Goal: Transaction & Acquisition: Obtain resource

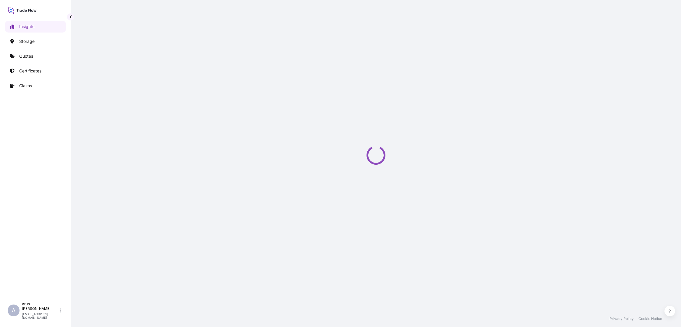
select select "2025"
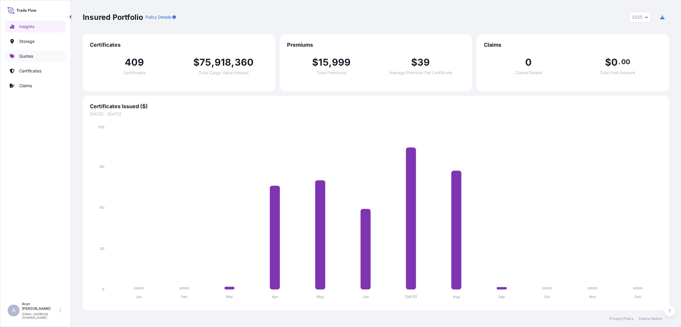
click at [38, 55] on link "Quotes" at bounding box center [35, 56] width 61 height 12
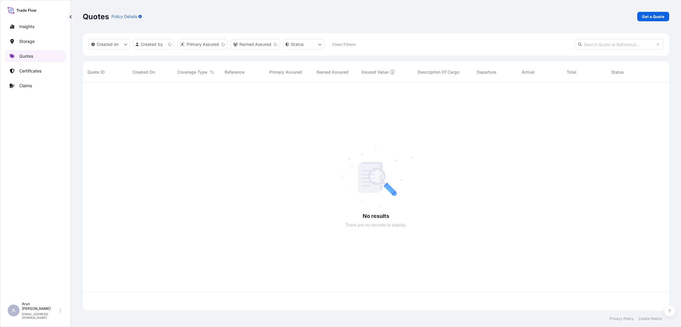
scroll to position [224, 580]
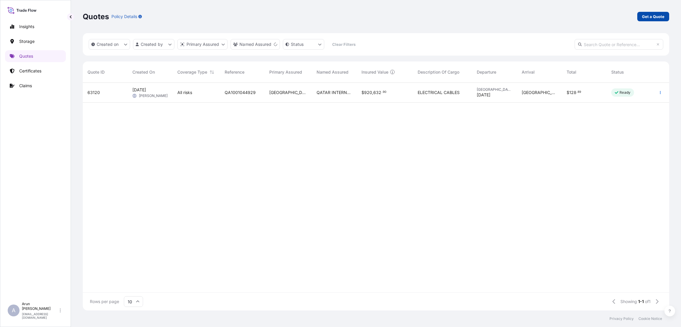
click at [659, 18] on p "Get a Quote" at bounding box center [653, 17] width 22 height 6
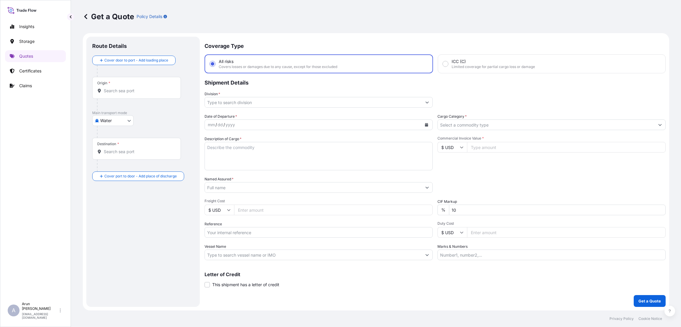
click at [130, 121] on body "Insights Storage Quotes Certificates Claims A [PERSON_NAME] [PERSON_NAME][EMAIL…" at bounding box center [340, 163] width 681 height 327
click at [114, 156] on span "Inland" at bounding box center [110, 157] width 12 height 6
select select "Inland"
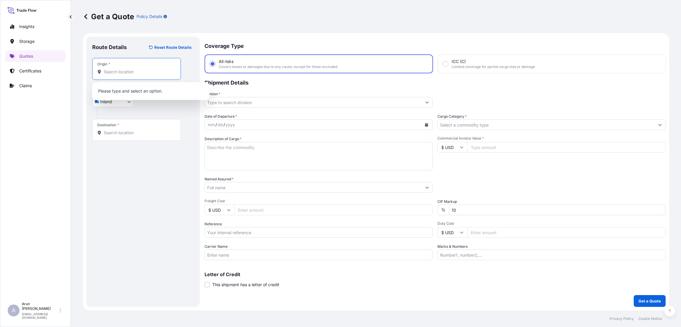
click at [131, 73] on input "Origin *" at bounding box center [139, 72] width 70 height 6
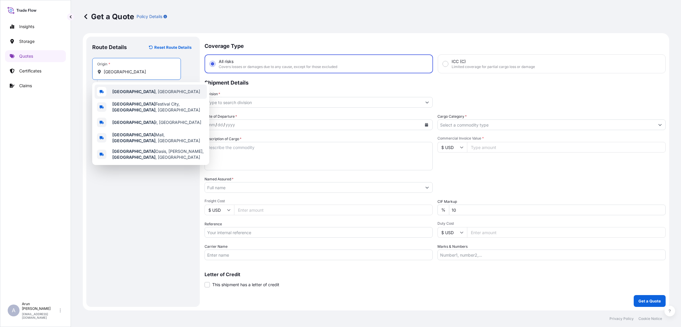
click at [131, 91] on span "[GEOGRAPHIC_DATA] , [GEOGRAPHIC_DATA]" at bounding box center [156, 92] width 88 height 6
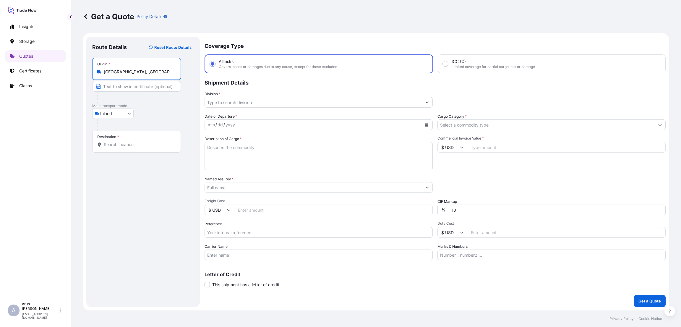
type input "[GEOGRAPHIC_DATA], [GEOGRAPHIC_DATA]"
click at [134, 85] on input "Text to appear on certificate" at bounding box center [136, 86] width 89 height 11
type input "QATAR ALUMINIUM LIMITED COMPANY"
click at [124, 146] on input "Destination *" at bounding box center [139, 145] width 70 height 6
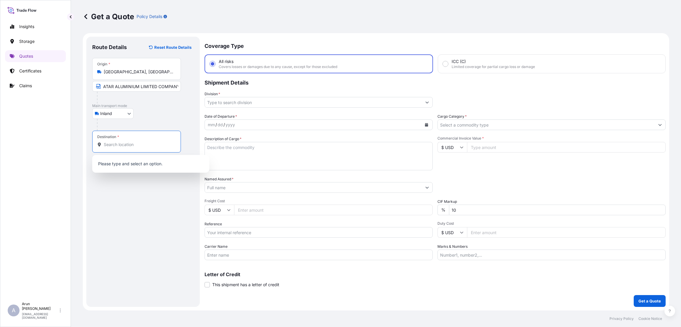
scroll to position [0, 0]
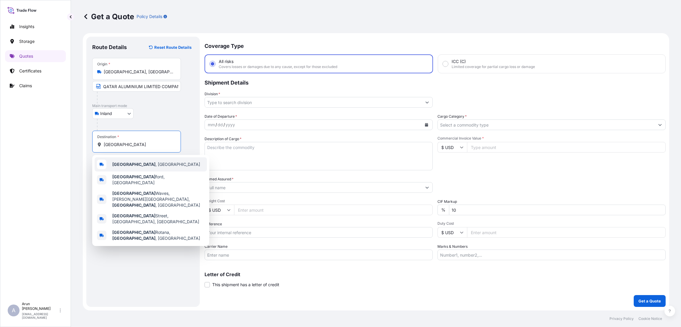
click at [144, 163] on div "[GEOGRAPHIC_DATA] , [GEOGRAPHIC_DATA]" at bounding box center [151, 164] width 112 height 14
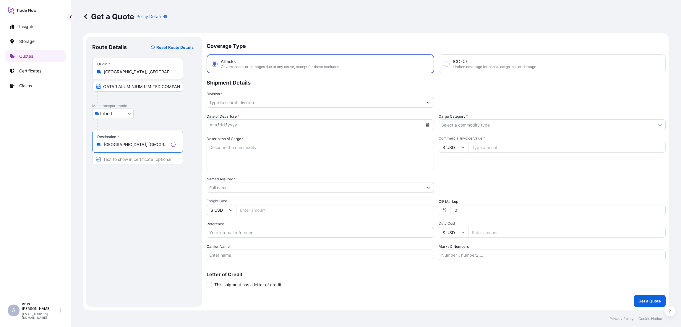
type input "[GEOGRAPHIC_DATA], [GEOGRAPHIC_DATA]"
click at [132, 160] on input "Text to appear on certificate" at bounding box center [137, 159] width 91 height 11
type input "ALBAYAN FOR ALUMINIUM INDUSTRIES CO"
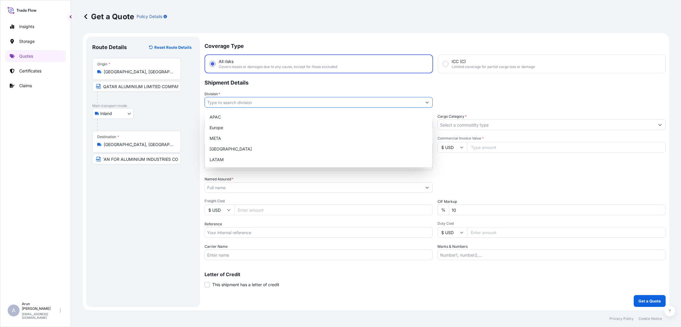
click at [428, 102] on icon "Show suggestions" at bounding box center [427, 103] width 3 height 2
click at [296, 139] on div "META" at bounding box center [318, 138] width 223 height 11
type input "META"
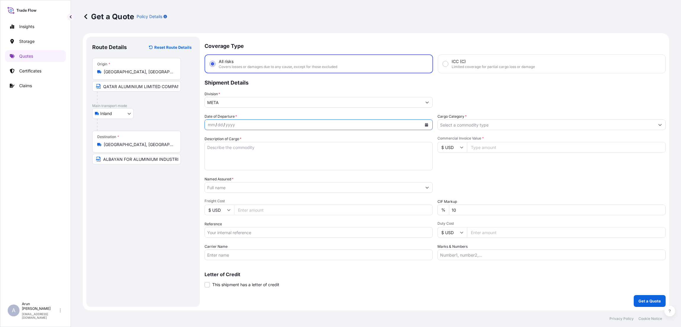
click at [425, 125] on icon "Calendar" at bounding box center [426, 125] width 3 height 4
click at [228, 165] on div "1" at bounding box center [226, 163] width 11 height 11
click at [505, 126] on input "Cargo Category *" at bounding box center [546, 124] width 217 height 11
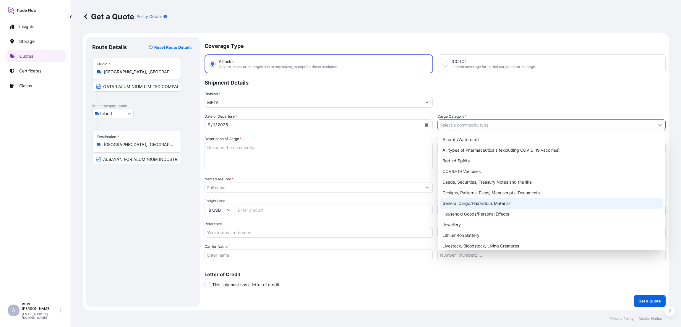
click at [493, 201] on div "General Cargo/Hazardous Material" at bounding box center [551, 203] width 223 height 11
type input "General Cargo/Hazardous Material"
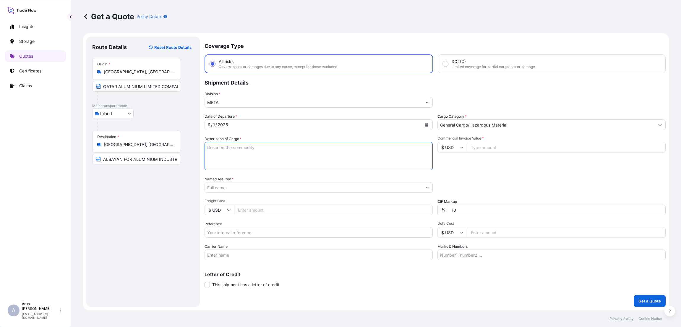
click at [230, 151] on textarea "Description of Cargo *" at bounding box center [319, 156] width 228 height 28
type textarea "EXTRUSION INGOT ALUMINIUM"
click at [500, 148] on input "Commercial Invoice Value *" at bounding box center [566, 147] width 199 height 11
type input "209385.72"
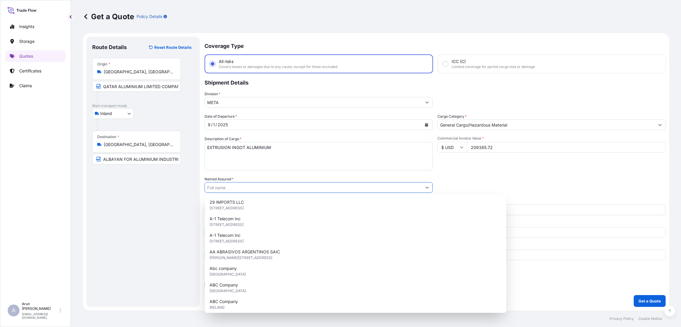
click at [243, 184] on input "Named Assured *" at bounding box center [313, 187] width 217 height 11
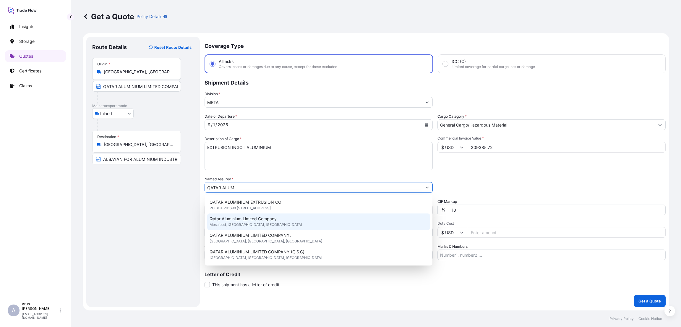
click at [286, 218] on div "Qatar Aluminium Limited Company Mesaieed, Mesaieed, [GEOGRAPHIC_DATA]" at bounding box center [318, 222] width 223 height 17
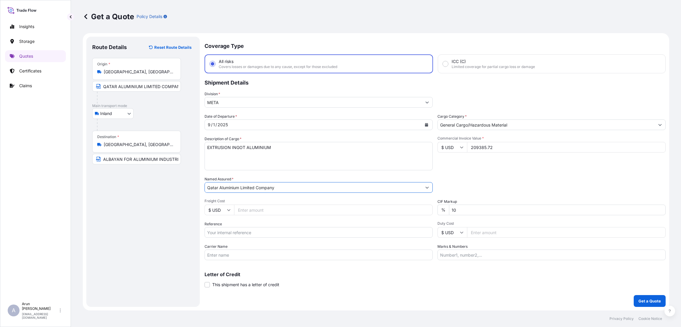
type input "Qatar Aluminium Limited Company"
click at [255, 211] on input "Freight Cost" at bounding box center [333, 210] width 199 height 11
type input "2400"
click at [457, 208] on input "10" at bounding box center [557, 210] width 217 height 11
click at [455, 208] on input "10" at bounding box center [557, 210] width 217 height 11
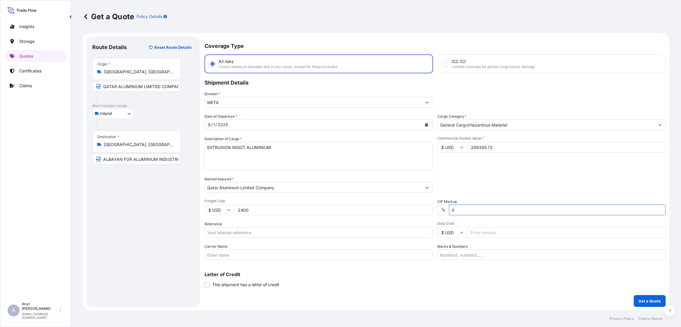
type input "0"
click at [233, 229] on input "Reference" at bounding box center [319, 232] width 228 height 11
type input "QA1001045376"
click at [225, 253] on input "Carrier Name" at bounding box center [319, 255] width 228 height 11
type input "BY TRUCK"
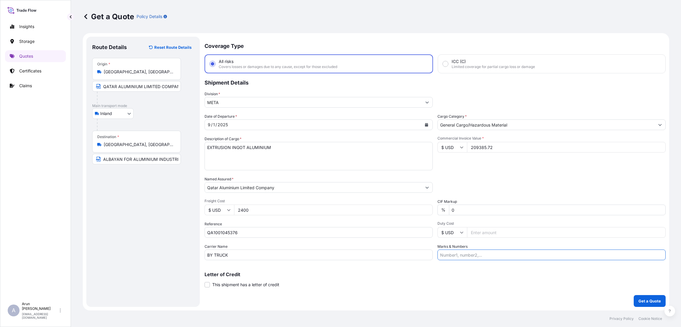
click at [462, 253] on input "Marks & Numbers" at bounding box center [552, 255] width 228 height 11
type input "INVOICE NUMBER:QAT/ALCR/25/500 DATE:[DATE]"
click at [652, 298] on button "Get a Quote" at bounding box center [650, 301] width 32 height 12
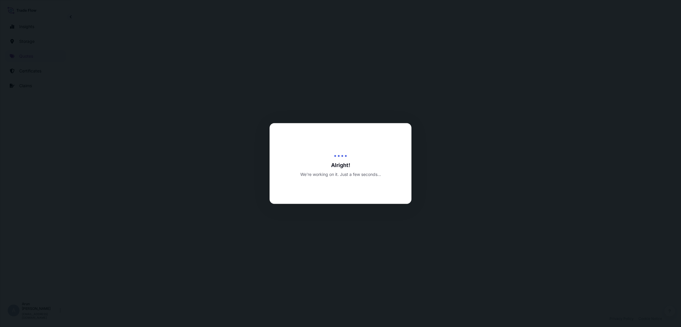
select select "Inland"
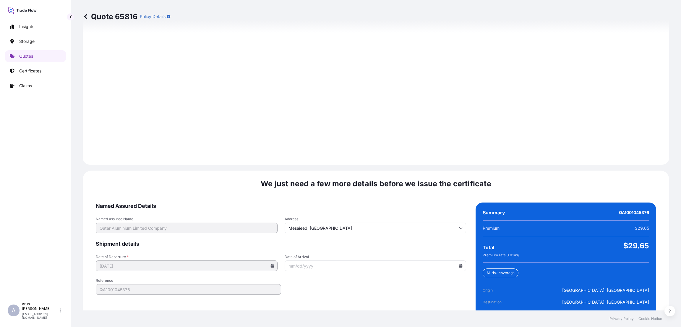
scroll to position [794, 0]
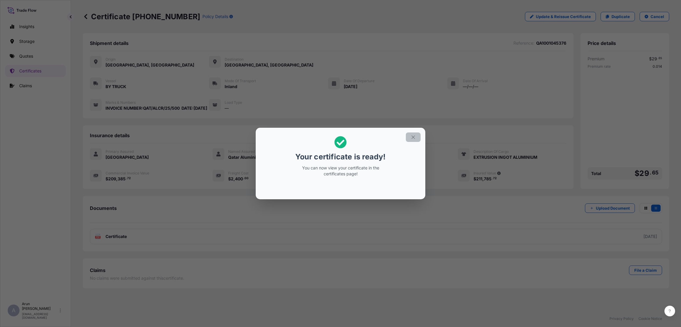
click at [414, 136] on icon "button" at bounding box center [413, 136] width 3 height 3
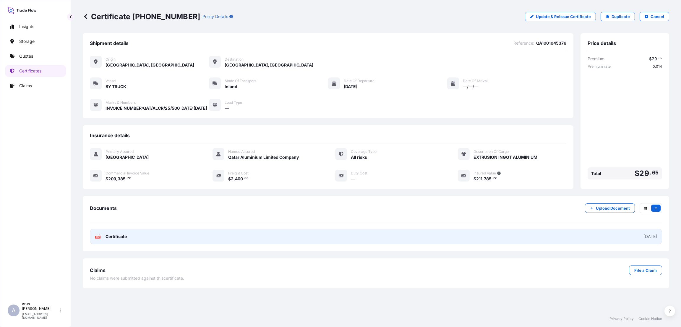
click at [224, 242] on link "PDF Certificate [DATE]" at bounding box center [376, 236] width 573 height 15
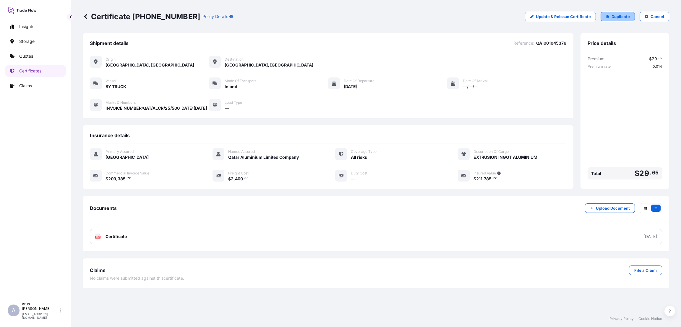
click at [626, 17] on p "Duplicate" at bounding box center [621, 17] width 18 height 6
select select "Inland"
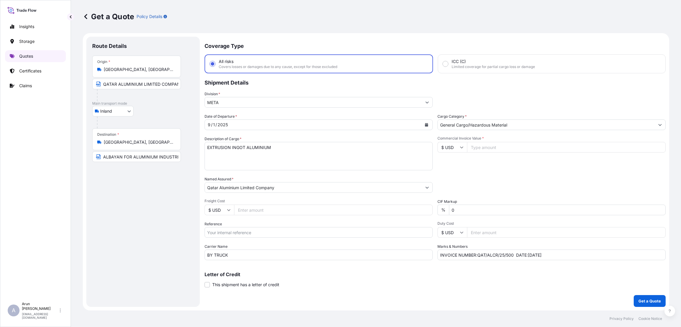
click at [27, 56] on p "Quotes" at bounding box center [26, 56] width 14 height 6
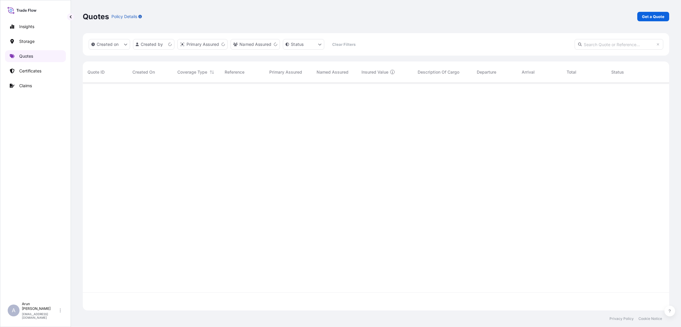
scroll to position [224, 580]
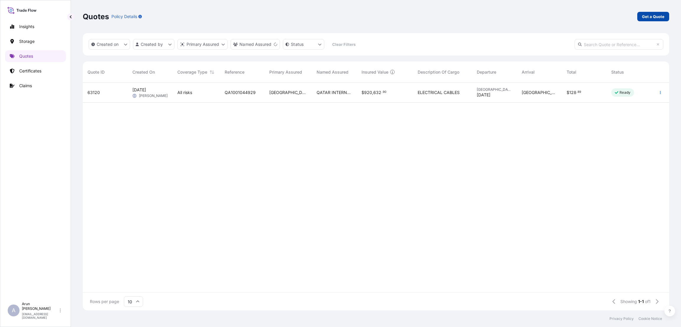
click at [651, 17] on p "Get a Quote" at bounding box center [653, 17] width 22 height 6
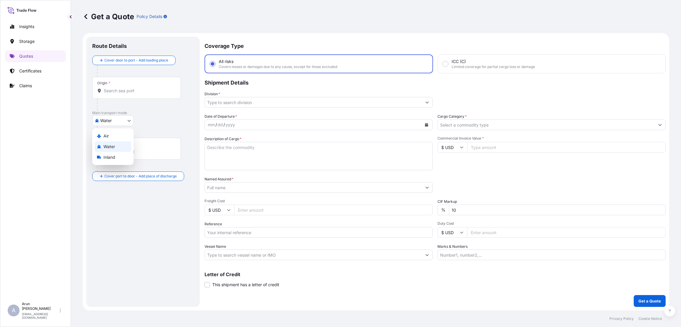
click at [129, 119] on body "Insights Storage Quotes Certificates Claims A [PERSON_NAME] [PERSON_NAME][EMAIL…" at bounding box center [340, 163] width 681 height 327
click at [120, 155] on div "Inland" at bounding box center [113, 157] width 37 height 11
select select "Inland"
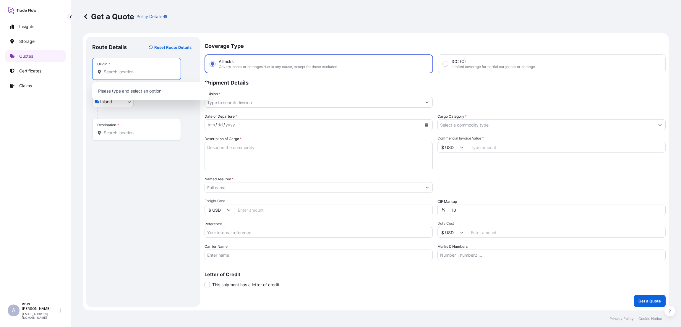
click at [133, 73] on input "Origin *" at bounding box center [139, 72] width 70 height 6
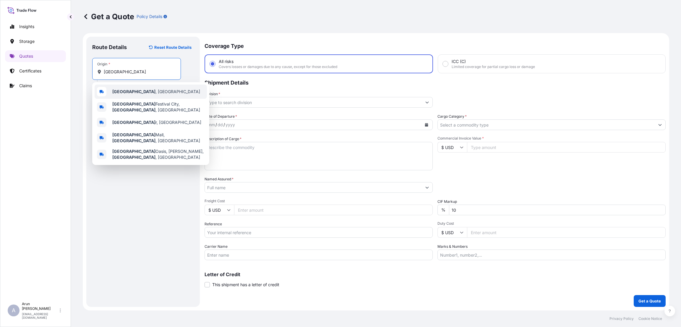
click at [131, 88] on div "[GEOGRAPHIC_DATA] , [GEOGRAPHIC_DATA]" at bounding box center [151, 92] width 112 height 14
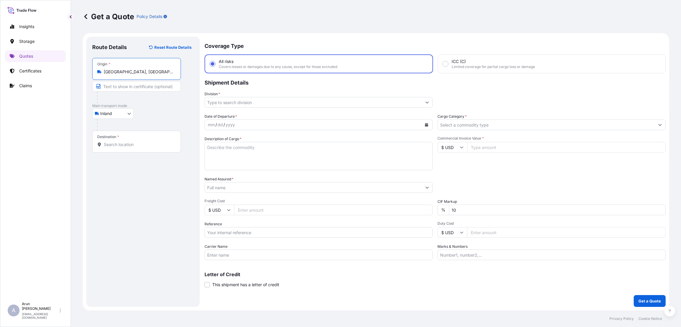
type input "[GEOGRAPHIC_DATA], [GEOGRAPHIC_DATA]"
click at [127, 88] on input "Text to appear on certificate" at bounding box center [136, 86] width 89 height 11
type input "QATAR ALUMINIUM LIMITED COMPANY"
click at [124, 146] on input "Destination *" at bounding box center [139, 145] width 70 height 6
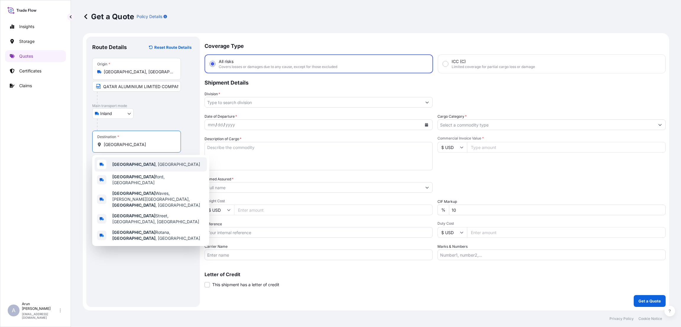
click at [127, 161] on div "[GEOGRAPHIC_DATA] , [GEOGRAPHIC_DATA]" at bounding box center [151, 164] width 112 height 14
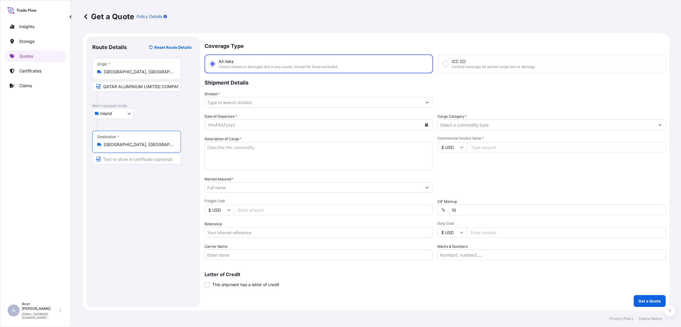
type input "[GEOGRAPHIC_DATA], [GEOGRAPHIC_DATA]"
click at [122, 161] on input "Text to appear on certificate" at bounding box center [136, 159] width 89 height 11
type input "NATIONAL ALUMINIUM INDUSTRIAL CO (NALCO)"
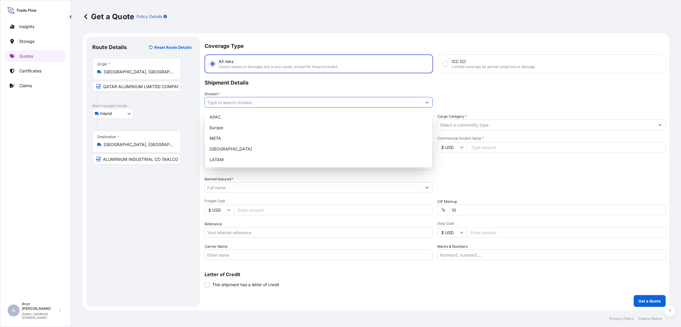
scroll to position [0, 0]
click at [267, 97] on input "Division *" at bounding box center [313, 102] width 217 height 11
click at [261, 134] on div "META" at bounding box center [318, 138] width 223 height 11
type input "META"
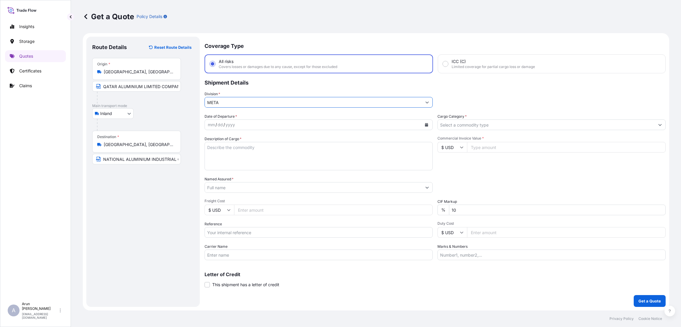
click at [425, 123] on icon "Calendar" at bounding box center [427, 125] width 4 height 4
click at [227, 161] on div "1" at bounding box center [226, 163] width 11 height 11
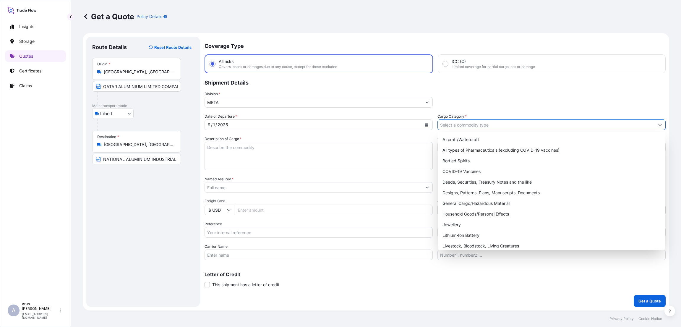
click at [484, 122] on input "Cargo Category *" at bounding box center [546, 124] width 217 height 11
click at [484, 200] on div "General Cargo/Hazardous Material" at bounding box center [551, 203] width 223 height 11
type input "General Cargo/Hazardous Material"
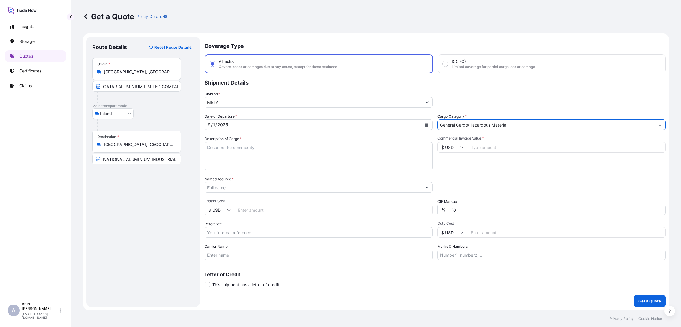
click at [253, 148] on textarea "Description of Cargo *" at bounding box center [319, 156] width 228 height 28
type textarea "ALUMINIUM EXTRUSION BILLET"
click at [478, 146] on input "Commercial Invoice Value *" at bounding box center [566, 147] width 199 height 11
type input "137111"
type input "137111.87"
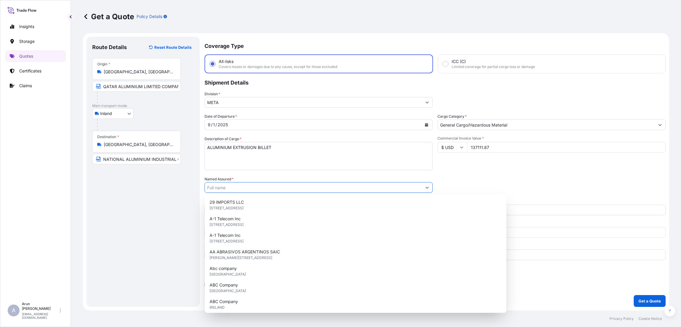
click at [231, 186] on input "Named Assured *" at bounding box center [313, 187] width 217 height 11
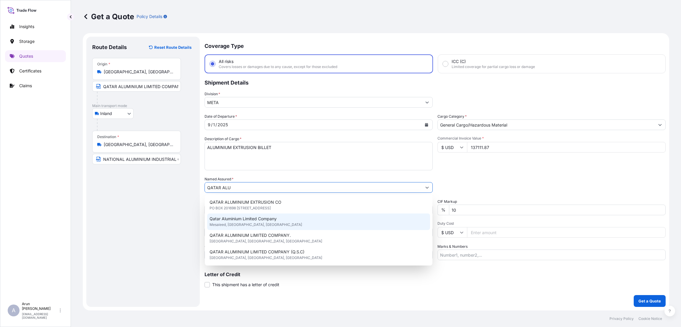
click at [256, 220] on span "Qatar Aluminium Limited Company" at bounding box center [243, 219] width 67 height 6
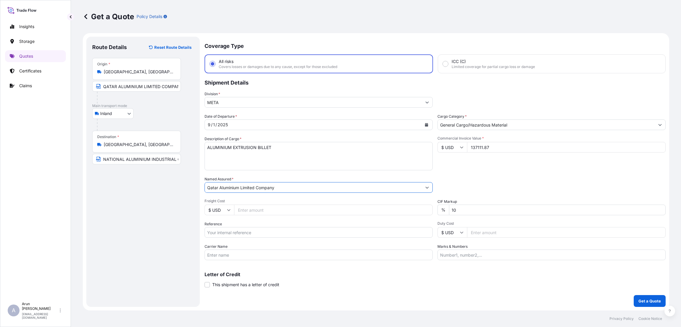
type input "Qatar Aluminium Limited Company"
click at [254, 210] on input "Freight Cost" at bounding box center [333, 210] width 199 height 11
type input "4500"
click at [454, 210] on input "10" at bounding box center [557, 210] width 217 height 11
type input "0"
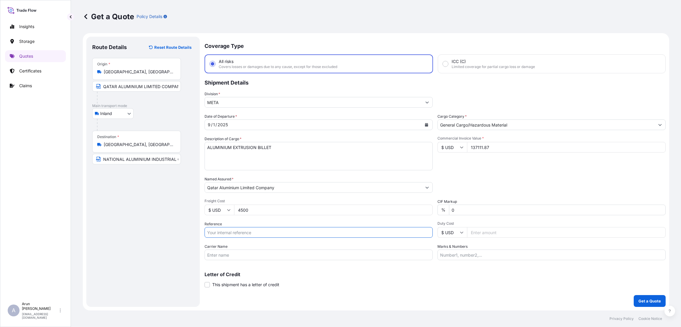
click at [274, 233] on input "Reference" at bounding box center [319, 232] width 228 height 11
type input "QA1001045377"
click at [216, 254] on input "Carrier Name" at bounding box center [319, 255] width 228 height 11
type input "BY TRUCK"
click at [457, 254] on input "Marks & Numbers" at bounding box center [552, 255] width 228 height 11
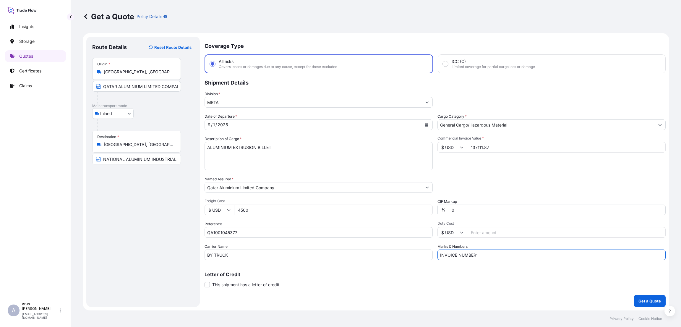
type input "INVOICE NUMBER:"
click at [256, 235] on input "QA1001045377" at bounding box center [319, 232] width 228 height 11
drag, startPoint x: 238, startPoint y: 231, endPoint x: 271, endPoint y: 231, distance: 33.1
click at [271, 231] on input "QA1001045377 SO#9761274" at bounding box center [319, 232] width 228 height 11
type input "QA1001045377"
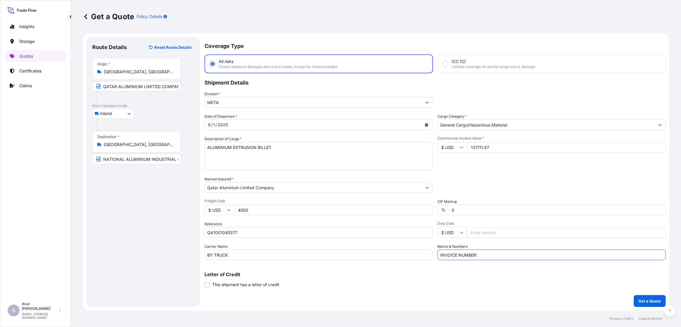
drag, startPoint x: 441, startPoint y: 256, endPoint x: 447, endPoint y: 258, distance: 6.8
click at [441, 256] on input "INVOICE NUMBER:" at bounding box center [552, 255] width 228 height 11
paste input "SO#9761274"
click at [507, 254] on input "SO#9761274, INVOICE NUMBER:" at bounding box center [552, 255] width 228 height 11
type input "SO#9761274, INVOICE NUMBER:QAT/ALCR/25/499 DATE:[DATE]"
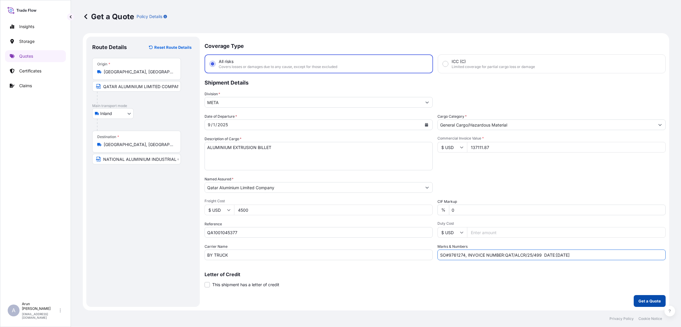
click at [645, 299] on p "Get a Quote" at bounding box center [650, 301] width 22 height 6
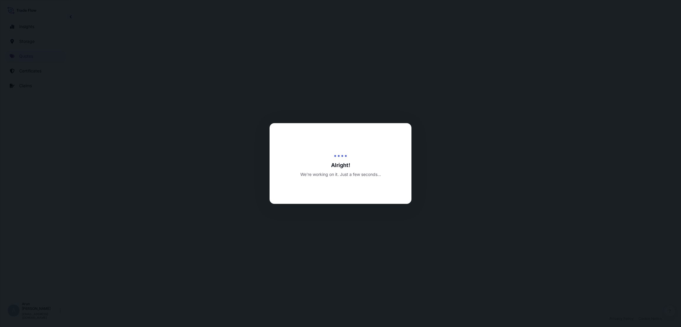
select select "Inland"
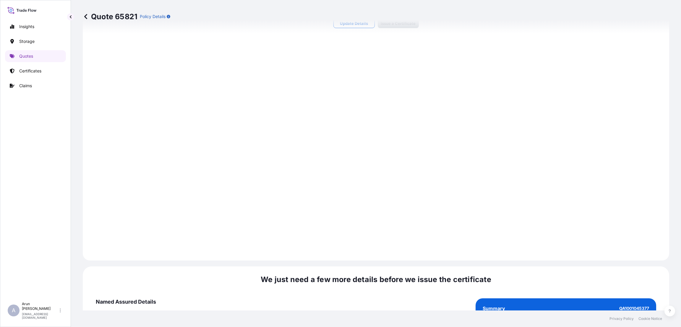
scroll to position [794, 0]
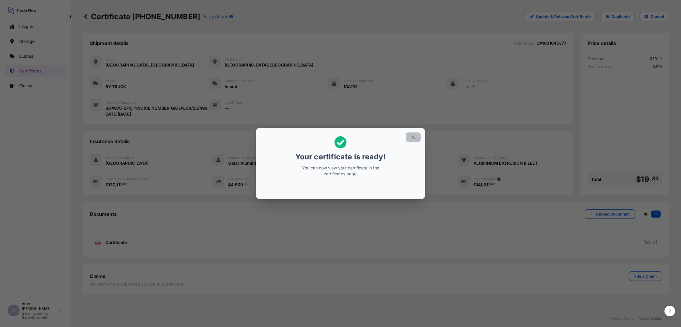
click at [411, 135] on button "button" at bounding box center [413, 137] width 15 height 9
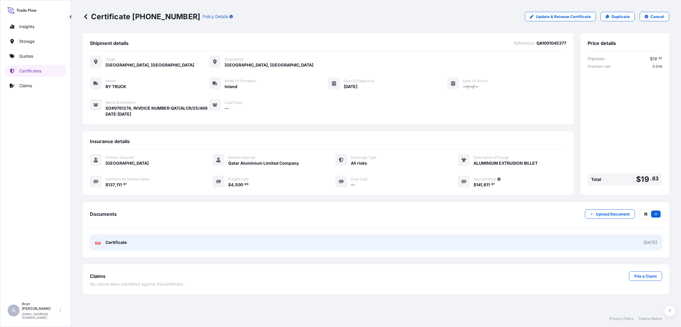
click at [167, 249] on link "PDF Certificate [DATE]" at bounding box center [376, 242] width 573 height 15
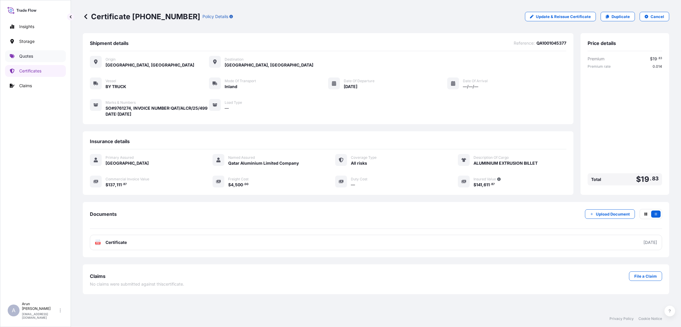
click at [26, 55] on p "Quotes" at bounding box center [26, 56] width 14 height 6
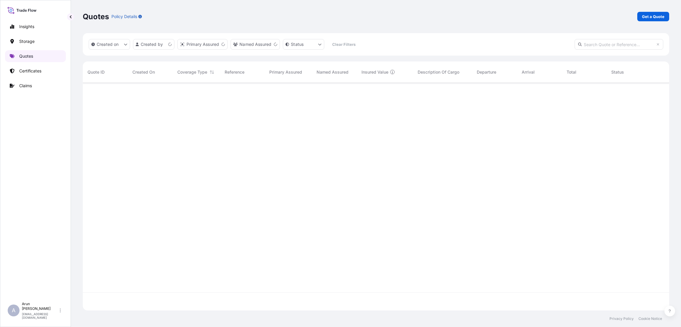
scroll to position [224, 580]
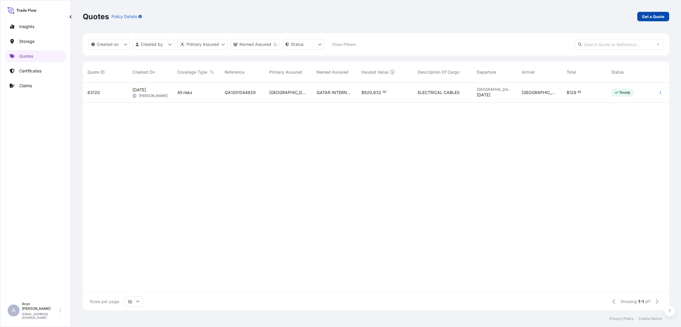
click at [652, 16] on p "Get a Quote" at bounding box center [653, 17] width 22 height 6
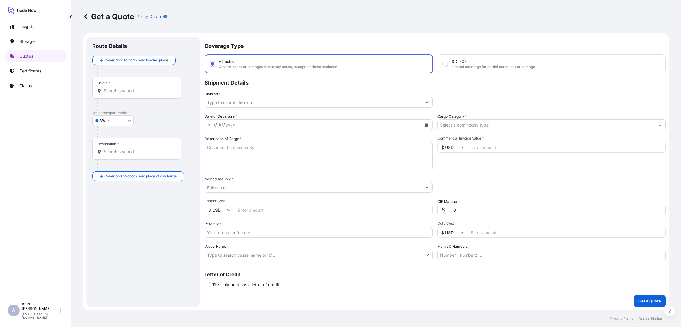
click at [128, 118] on body "Insights Storage Quotes Certificates Claims A [PERSON_NAME] [PERSON_NAME][EMAIL…" at bounding box center [340, 163] width 681 height 327
click at [122, 154] on div "Inland" at bounding box center [113, 157] width 37 height 11
select select "Inland"
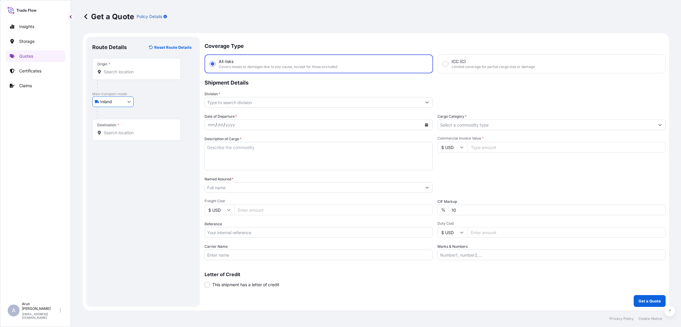
click at [127, 72] on input "Origin *" at bounding box center [139, 72] width 70 height 6
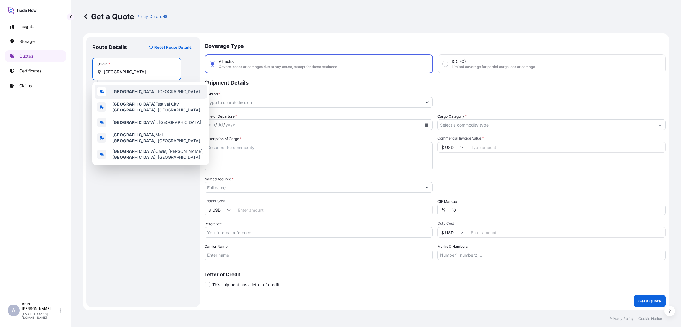
click at [136, 93] on div "[GEOGRAPHIC_DATA] , [GEOGRAPHIC_DATA]" at bounding box center [151, 92] width 112 height 14
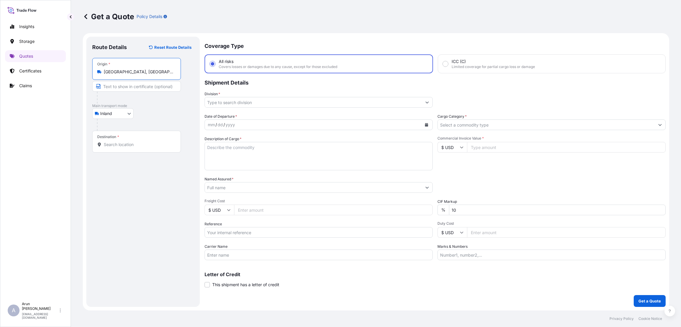
type input "[GEOGRAPHIC_DATA], [GEOGRAPHIC_DATA]"
click at [125, 85] on input "Text to appear on certificate" at bounding box center [136, 86] width 89 height 11
type input "QATAR ALUMINIUM LIMITED COMPANY"
click at [118, 146] on input "Destination *" at bounding box center [139, 145] width 70 height 6
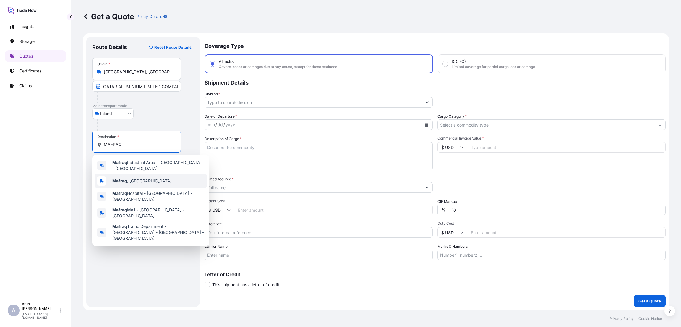
click at [133, 181] on span "Mafraq , [GEOGRAPHIC_DATA]" at bounding box center [141, 181] width 59 height 6
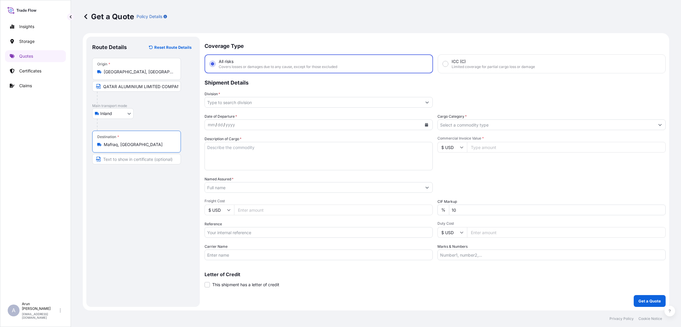
type input "Mafraq, [GEOGRAPHIC_DATA]"
click at [136, 159] on input "Text to appear on certificate" at bounding box center [136, 159] width 89 height 11
type input "JORDAN ALUMINIUM EXTRUSION CO LLC"
click at [247, 105] on input "Division *" at bounding box center [313, 102] width 217 height 11
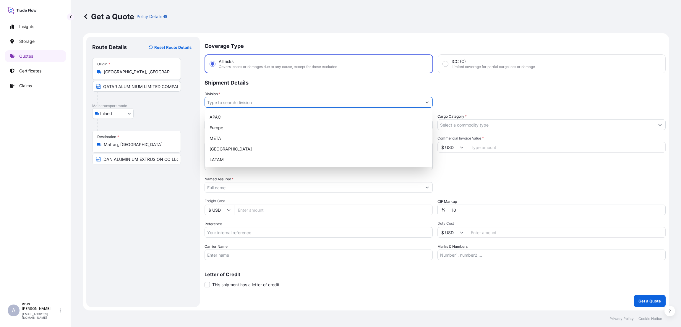
scroll to position [0, 0]
click at [247, 135] on div "META" at bounding box center [318, 138] width 223 height 11
type input "META"
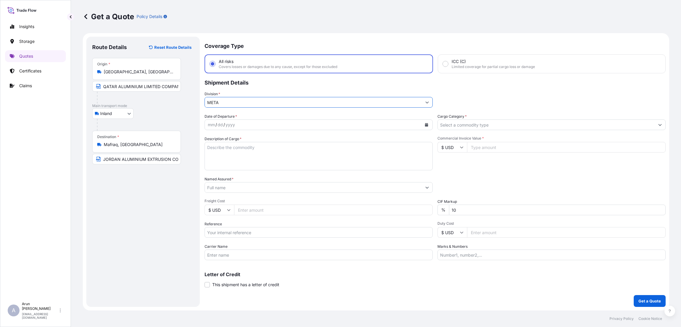
click at [459, 121] on input "Cargo Category *" at bounding box center [546, 124] width 217 height 11
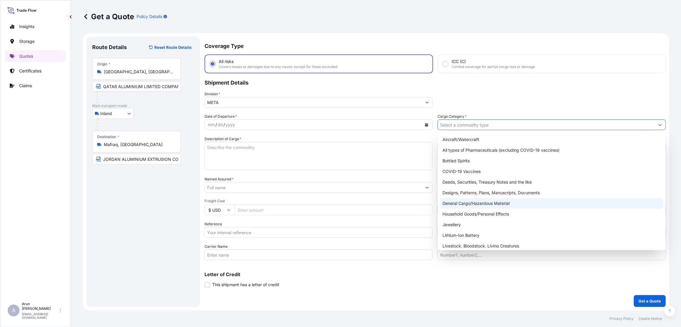
click at [466, 201] on div "General Cargo/Hazardous Material" at bounding box center [551, 203] width 223 height 11
type input "General Cargo/Hazardous Material"
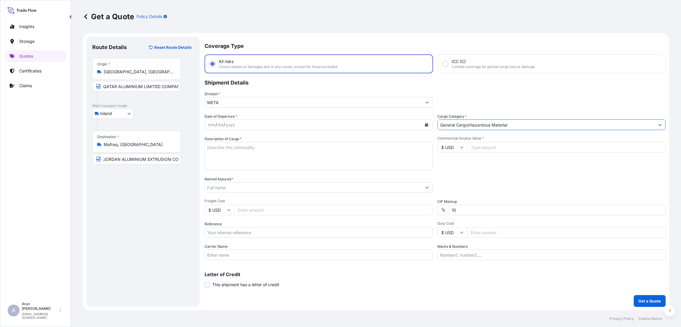
click at [428, 124] on icon "Calendar" at bounding box center [427, 125] width 4 height 4
click at [227, 162] on div "1" at bounding box center [226, 163] width 11 height 11
click at [260, 149] on textarea "Description of Cargo *" at bounding box center [319, 156] width 228 height 28
type textarea "ALUMINIUM LOGS(BILLETS)"
click at [501, 146] on input "Commercial Invoice Value *" at bounding box center [566, 147] width 199 height 11
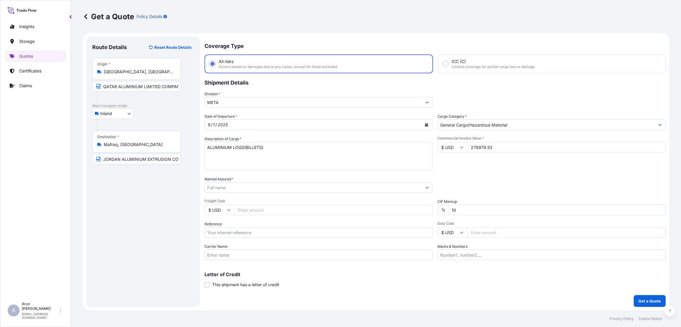
type input "278979.53"
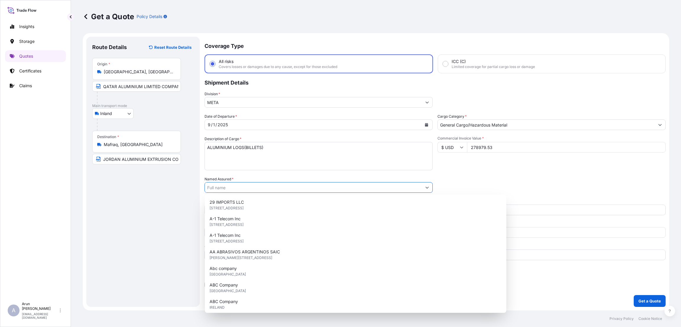
click at [242, 187] on input "Named Assured *" at bounding box center [313, 187] width 217 height 11
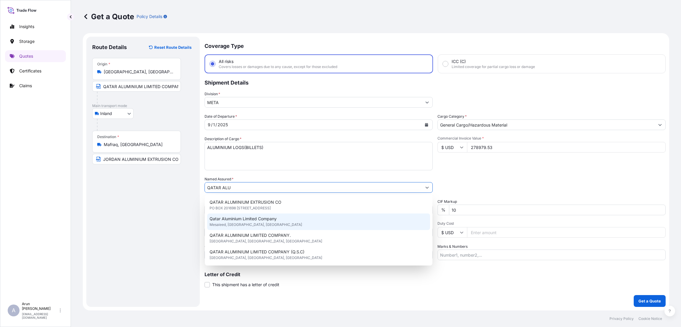
click at [250, 222] on span "Mesaieed, [GEOGRAPHIC_DATA], [GEOGRAPHIC_DATA]" at bounding box center [256, 225] width 93 height 6
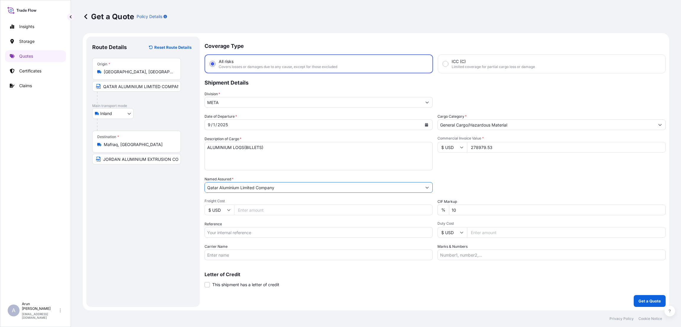
type input "Qatar Aluminium Limited Company"
click at [267, 209] on input "Freight Cost" at bounding box center [333, 210] width 199 height 11
type input "9800"
click at [453, 208] on input "10" at bounding box center [557, 210] width 217 height 11
type input "0"
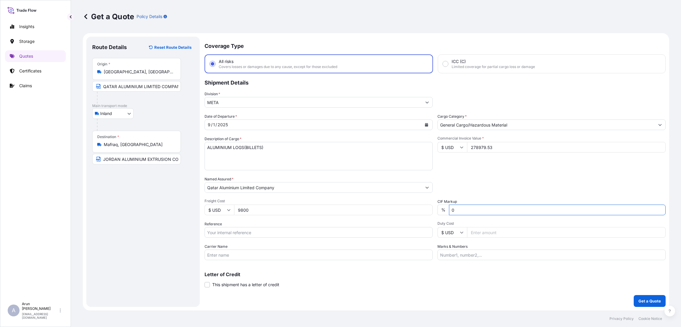
click at [253, 232] on input "Reference" at bounding box center [319, 232] width 228 height 11
type input "QA1001045378"
click at [316, 256] on input "Carrier Name" at bounding box center [319, 255] width 228 height 11
type input "BY TRUCK"
click at [458, 256] on input "Marks & Numbers" at bounding box center [552, 255] width 228 height 11
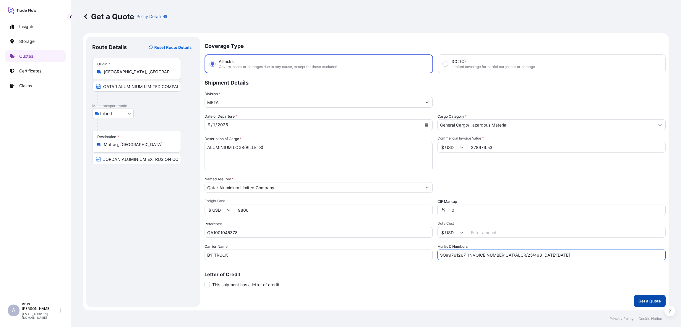
type input "SO#9761267 INVOICE NUMBER:QAT/ALCR/25/498 DATE:[DATE]"
click at [646, 303] on p "Get a Quote" at bounding box center [650, 301] width 22 height 6
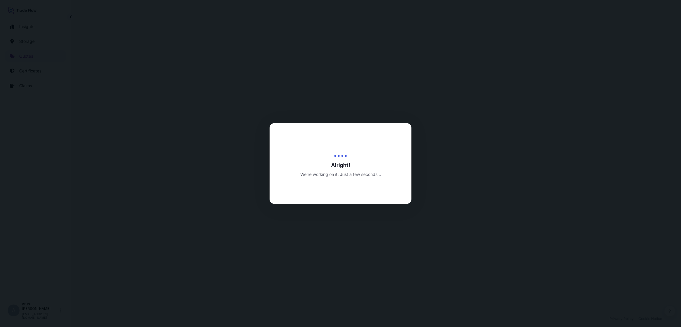
select select "Inland"
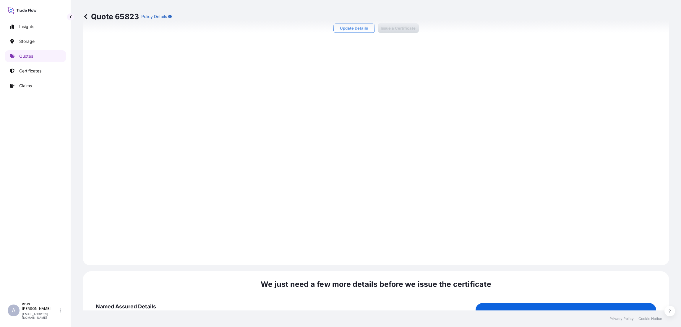
scroll to position [794, 0]
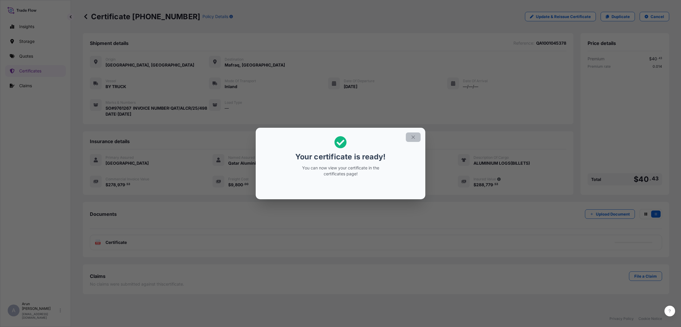
click at [414, 139] on icon "button" at bounding box center [413, 137] width 5 height 5
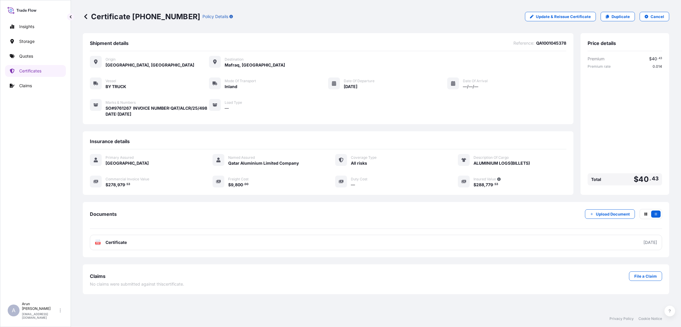
click at [320, 244] on link "PDF Certificate [DATE]" at bounding box center [376, 242] width 573 height 15
click at [41, 57] on link "Quotes" at bounding box center [35, 56] width 61 height 12
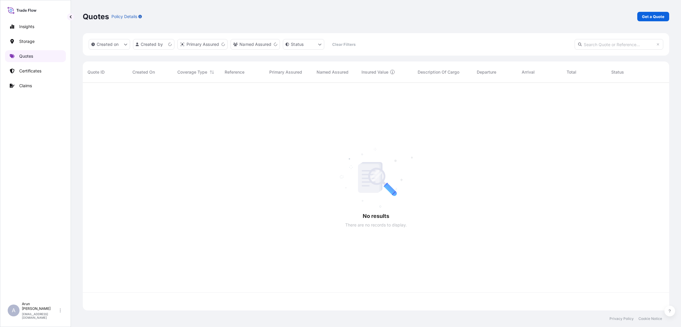
scroll to position [224, 580]
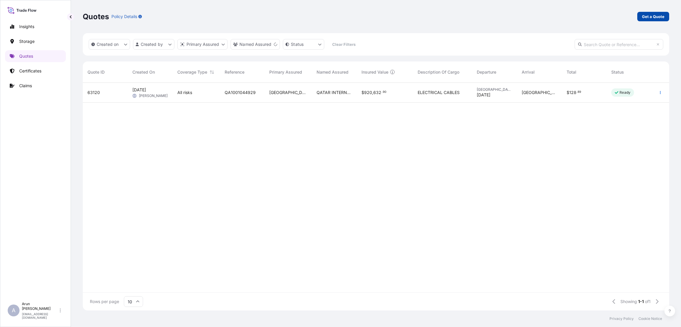
click at [661, 14] on p "Get a Quote" at bounding box center [653, 17] width 22 height 6
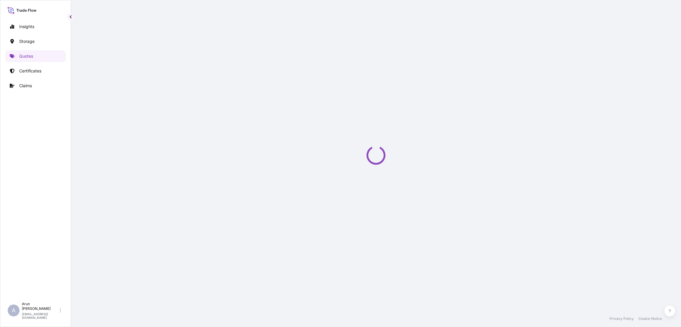
select select "Water"
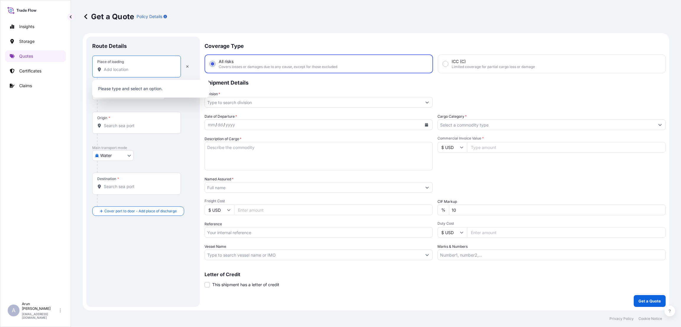
click at [125, 68] on input "Place of loading" at bounding box center [139, 70] width 70 height 6
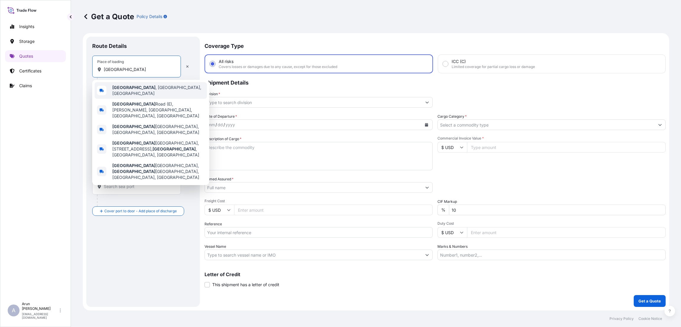
click at [130, 88] on span "[GEOGRAPHIC_DATA] , [GEOGRAPHIC_DATA], [GEOGRAPHIC_DATA]" at bounding box center [158, 91] width 92 height 12
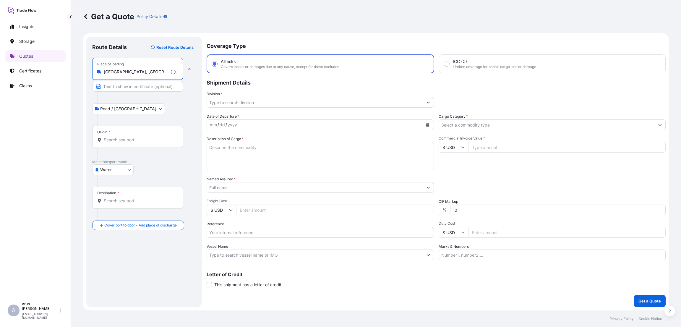
type input "[GEOGRAPHIC_DATA], [GEOGRAPHIC_DATA], [GEOGRAPHIC_DATA]"
click at [130, 88] on input "Text to appear on certificate" at bounding box center [137, 86] width 91 height 11
type input "n"
type input "NANJING DEVELOP ADVANCED MANUFACTURING CO LTD"
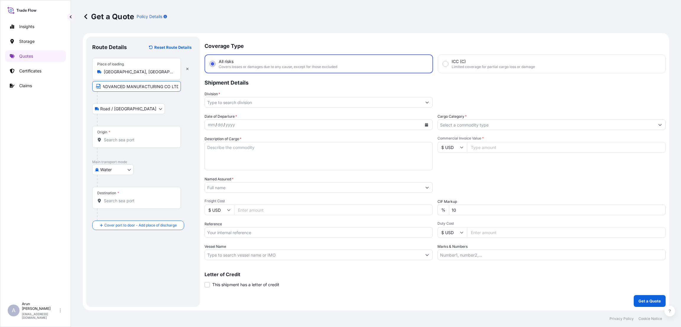
scroll to position [0, 0]
click at [134, 138] on input "Origin *" at bounding box center [139, 140] width 70 height 6
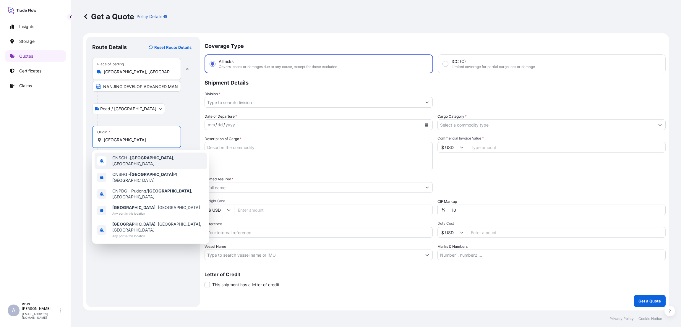
click at [155, 155] on div "CNSGH - [GEOGRAPHIC_DATA] , [GEOGRAPHIC_DATA]" at bounding box center [151, 161] width 112 height 17
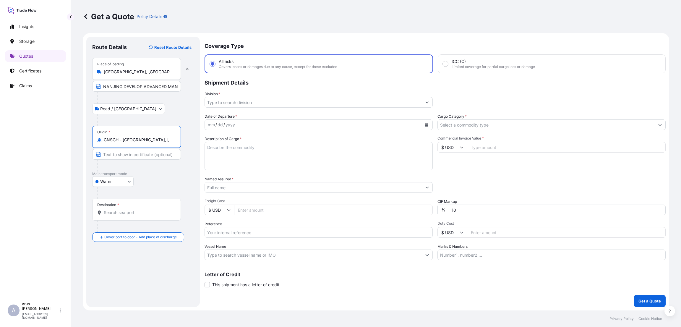
type input "CNSGH - [GEOGRAPHIC_DATA], [GEOGRAPHIC_DATA]"
click at [127, 210] on input "Destination *" at bounding box center [139, 213] width 70 height 6
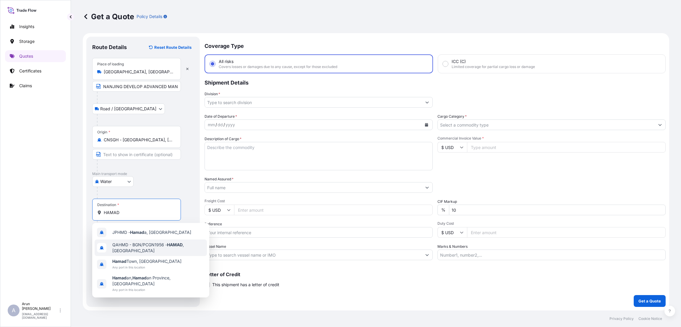
click at [151, 243] on div "QAHMD - BGN/PCGN1956 - HAMAD , [GEOGRAPHIC_DATA]" at bounding box center [151, 248] width 112 height 17
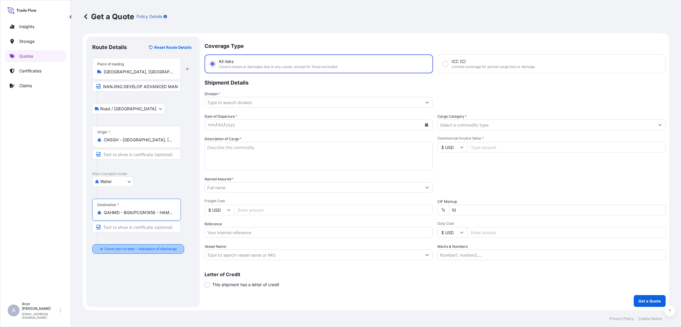
type input "QAHMD - BGN/PCGN1956 - HAMAD, [GEOGRAPHIC_DATA]"
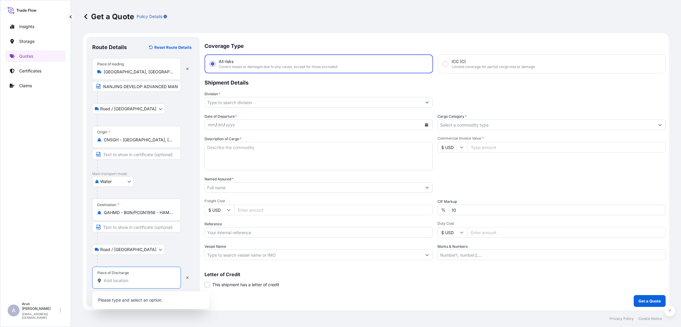
click at [122, 280] on input "Place of Discharge" at bounding box center [139, 281] width 70 height 6
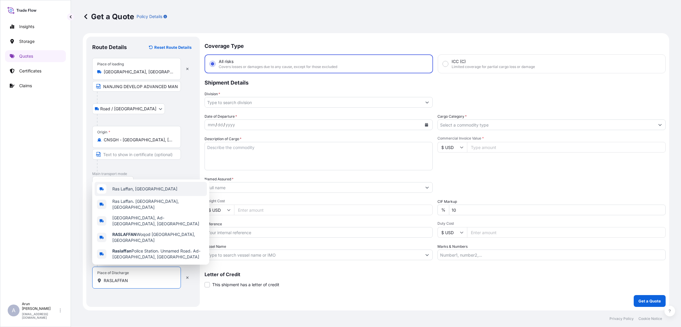
click at [147, 196] on div "Ras Laffan, [GEOGRAPHIC_DATA]" at bounding box center [151, 189] width 112 height 14
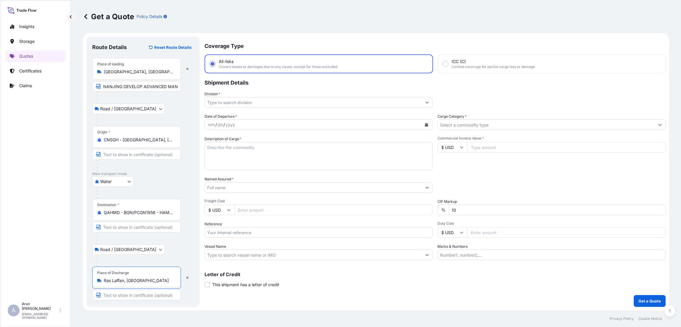
type input "Ras Laffan, [GEOGRAPHIC_DATA]"
click at [122, 295] on input "Text to appear on certificate" at bounding box center [136, 295] width 89 height 11
type input "MADINA ORYX ENGINEERING SOLUTIONS WLL"
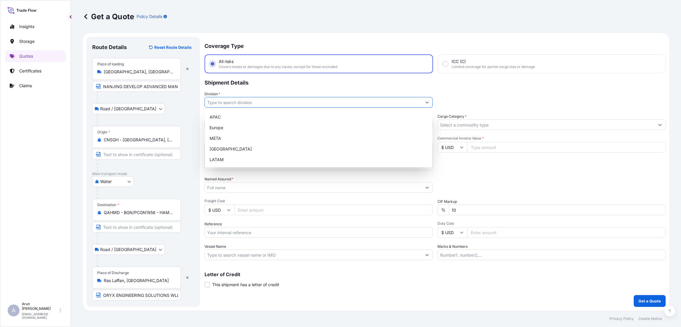
click at [240, 98] on input "Division *" at bounding box center [313, 102] width 217 height 11
click at [242, 135] on div "META" at bounding box center [318, 138] width 223 height 11
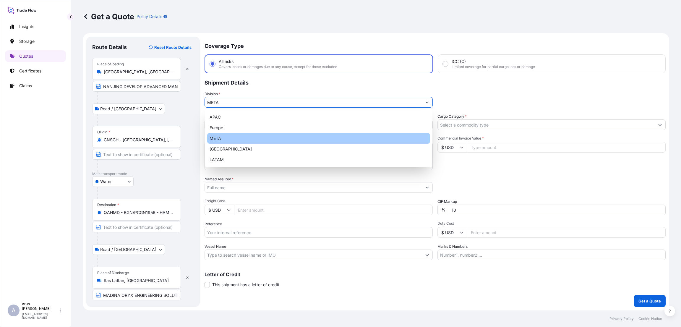
type input "META"
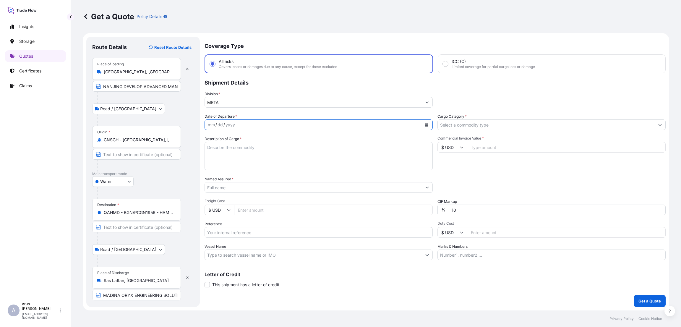
click at [428, 125] on icon "Calendar" at bounding box center [427, 125] width 4 height 4
click at [223, 162] on div "1" at bounding box center [226, 163] width 11 height 11
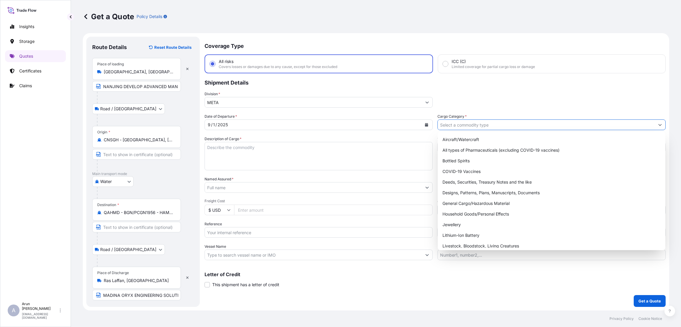
click at [470, 123] on input "Cargo Category *" at bounding box center [546, 124] width 217 height 11
click at [473, 201] on div "General Cargo/Hazardous Material" at bounding box center [551, 203] width 223 height 11
type input "General Cargo/Hazardous Material"
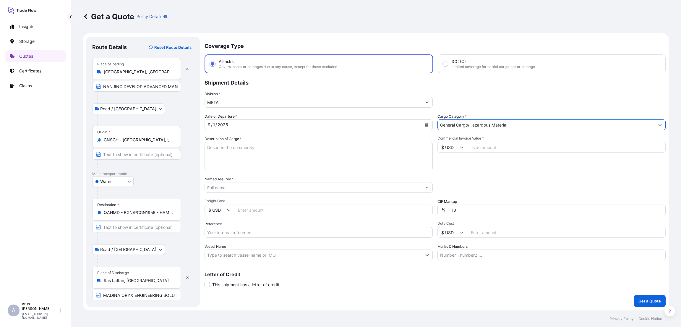
click at [234, 146] on textarea "Description of Cargo *" at bounding box center [319, 156] width 228 height 28
type textarea "UPPER MULTIBOWL,HOLLOW BAR,VALVE PART"
click at [490, 145] on input "Commercial Invoice Value *" at bounding box center [566, 147] width 199 height 11
type input "31004"
click at [256, 188] on input "Named Assured *" at bounding box center [313, 187] width 217 height 11
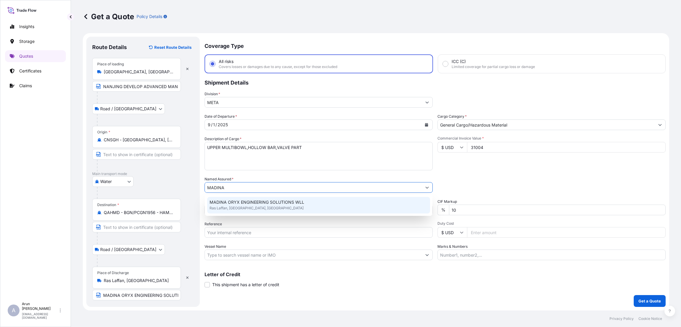
click at [261, 199] on span "MADINA ORYX ENGINEERING SOLUTIONS WLL" at bounding box center [257, 202] width 95 height 6
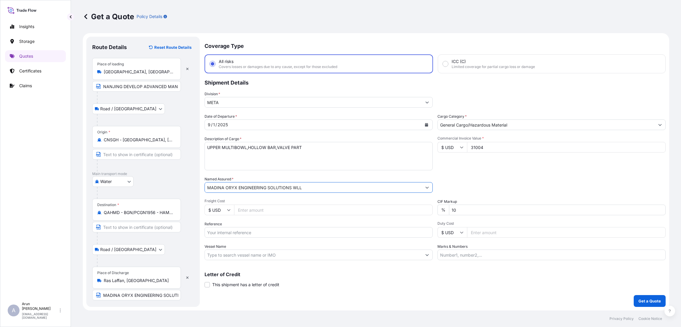
type input "MADINA ORYX ENGINEERING SOLUTIONS WLL"
click at [269, 210] on input "Freight Cost" at bounding box center [333, 210] width 199 height 11
type input "485"
click at [454, 209] on input "10" at bounding box center [557, 210] width 217 height 11
type input "0"
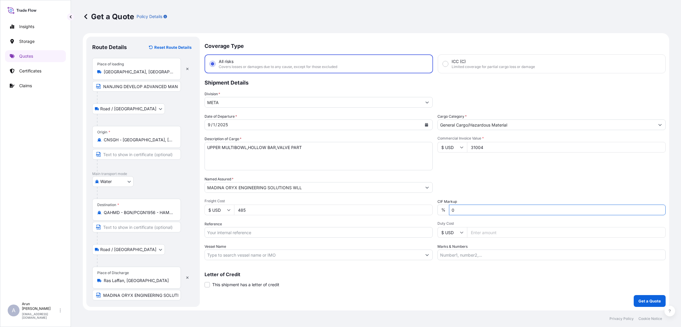
click at [225, 231] on input "Reference" at bounding box center [319, 232] width 228 height 11
type input "NJD25091004 006 DATE:[DATE]"
click at [450, 253] on input "Marks & Numbers" at bounding box center [552, 255] width 228 height 11
drag, startPoint x: 244, startPoint y: 232, endPoint x: 208, endPoint y: 232, distance: 36.1
click at [208, 232] on input "NJD25091004 006 DATE:[DATE]" at bounding box center [319, 232] width 228 height 11
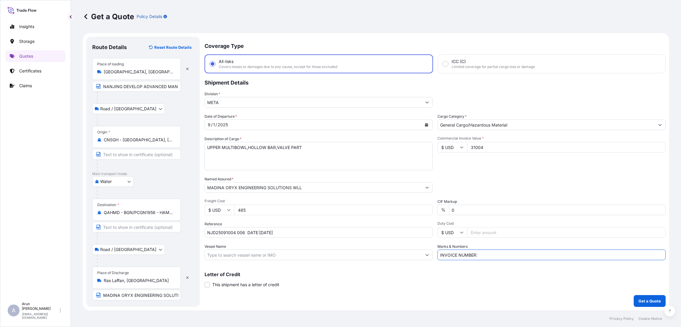
click at [481, 254] on input "INVOICE NUMBER:" at bounding box center [552, 255] width 228 height 11
paste input "NJD25091004 006"
type input "INVOICE NUMBER:NJD25091004 006 DATE:[DATE]"
click at [647, 303] on p "Get a Quote" at bounding box center [650, 301] width 22 height 6
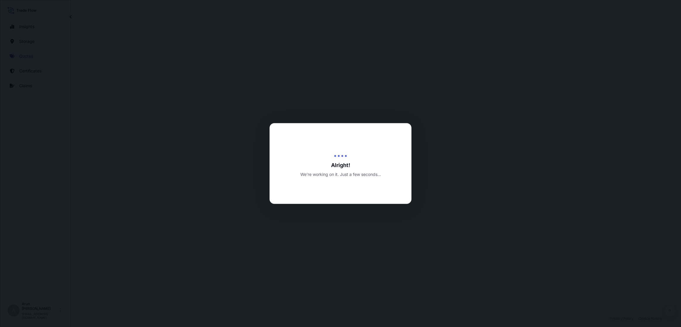
select select "Road / [GEOGRAPHIC_DATA]"
select select "Water"
select select "Road / [GEOGRAPHIC_DATA]"
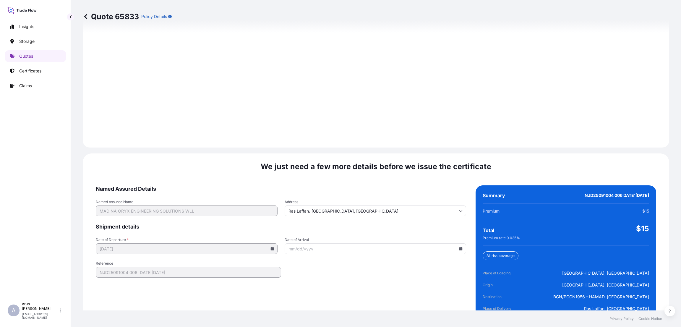
scroll to position [842, 0]
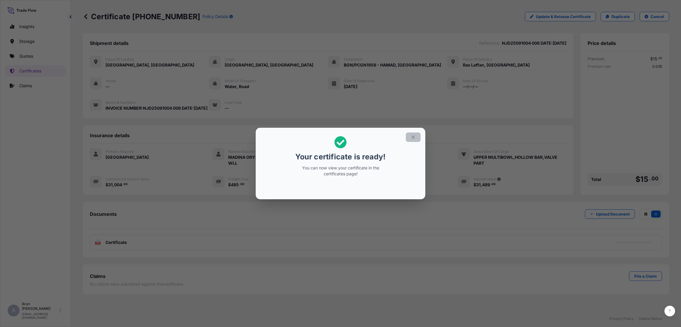
click at [414, 137] on icon "button" at bounding box center [413, 137] width 5 height 5
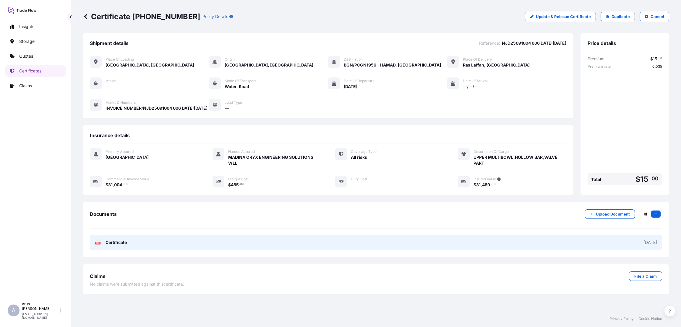
click at [326, 247] on link "PDF Certificate [DATE]" at bounding box center [376, 242] width 573 height 15
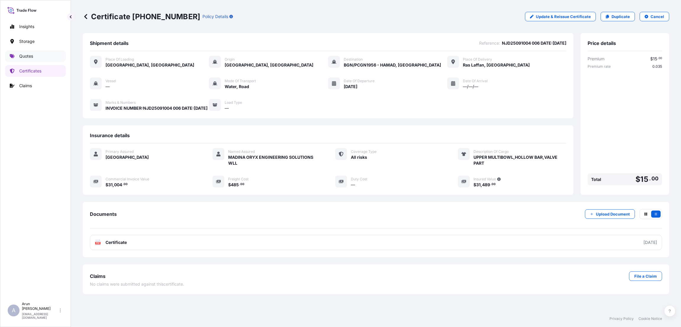
click at [33, 56] on p "Quotes" at bounding box center [26, 56] width 14 height 6
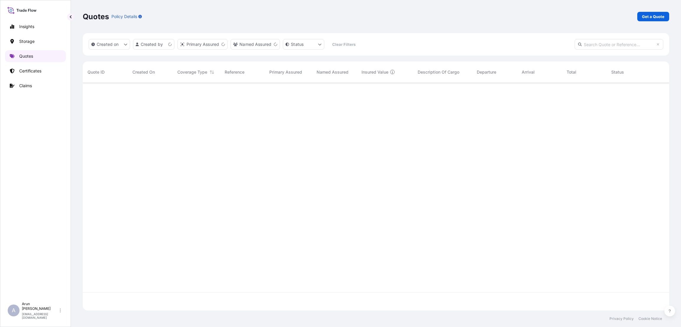
scroll to position [224, 580]
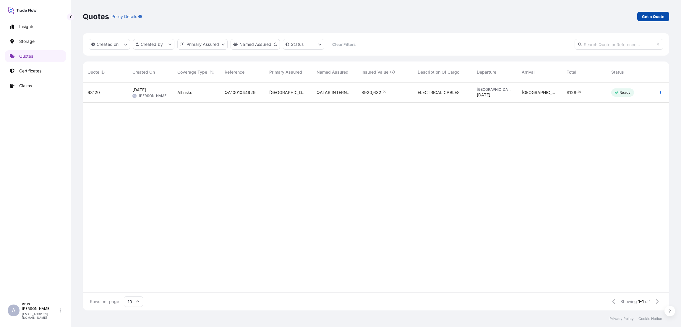
click at [649, 12] on link "Get a Quote" at bounding box center [654, 16] width 32 height 9
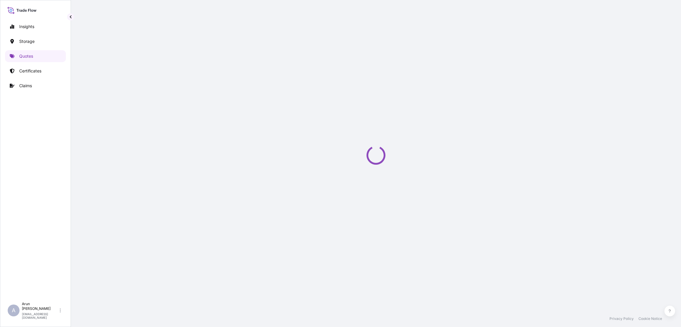
select select "Road / [GEOGRAPHIC_DATA]"
select select "Water"
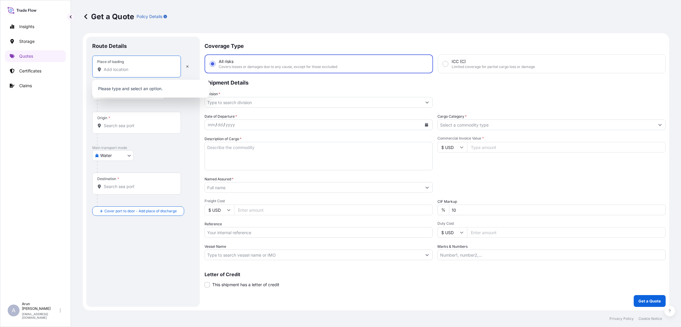
click at [116, 72] on input "Place of loading" at bounding box center [139, 70] width 70 height 6
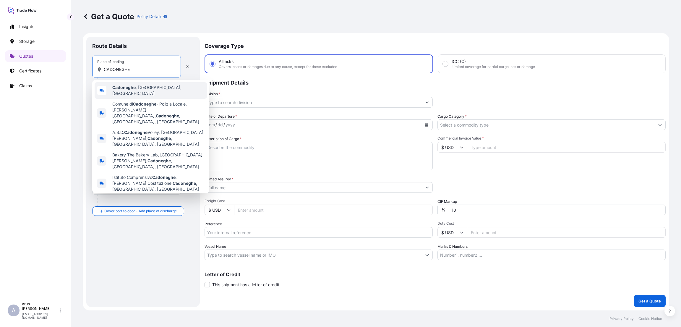
click at [120, 85] on div "[GEOGRAPHIC_DATA] , [GEOGRAPHIC_DATA], [GEOGRAPHIC_DATA]" at bounding box center [151, 90] width 112 height 17
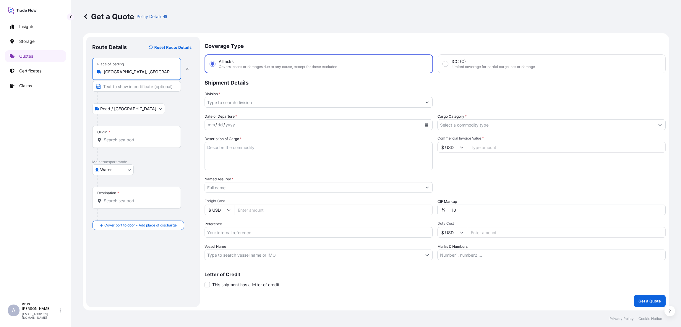
type input "[GEOGRAPHIC_DATA], [GEOGRAPHIC_DATA], [GEOGRAPHIC_DATA]"
click at [123, 85] on input "Text to appear on certificate" at bounding box center [136, 86] width 89 height 11
type input "ITALAMP SRL"
click at [120, 142] on input "Origin *" at bounding box center [139, 140] width 70 height 6
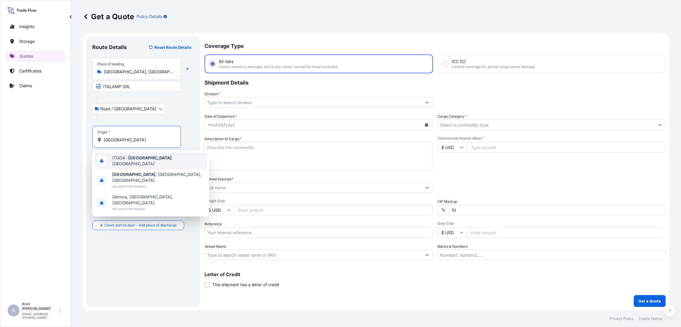
click at [131, 156] on div "ITGOA - [GEOGRAPHIC_DATA] , [GEOGRAPHIC_DATA]" at bounding box center [151, 161] width 112 height 17
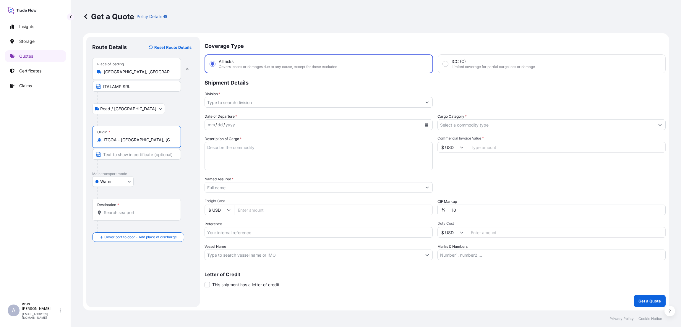
type input "ITGOA - [GEOGRAPHIC_DATA], [GEOGRAPHIC_DATA]"
click at [115, 211] on input "Destination *" at bounding box center [139, 213] width 70 height 6
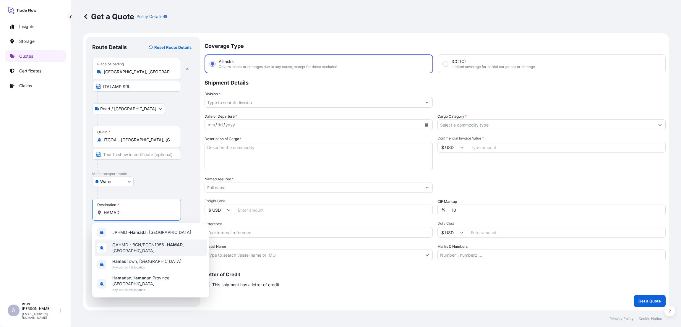
click at [137, 245] on span "QAHMD - BGN/PCGN1956 - HAMAD , [GEOGRAPHIC_DATA]" at bounding box center [158, 248] width 92 height 12
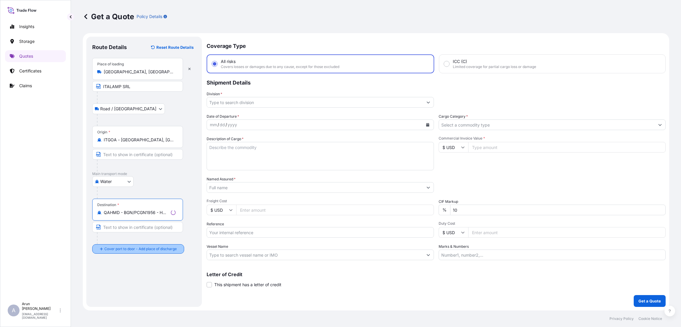
type input "QAHMD - BGN/PCGN1956 - HAMAD, [GEOGRAPHIC_DATA]"
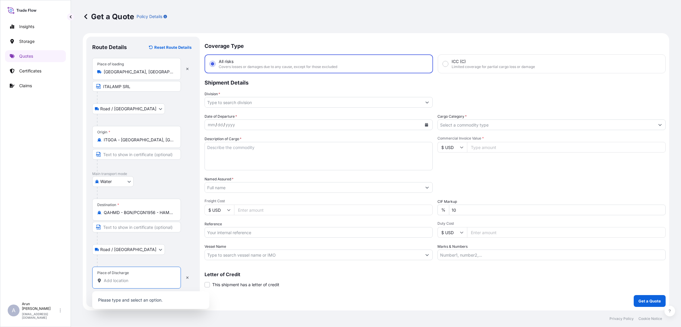
click at [122, 282] on input "Place of Discharge" at bounding box center [139, 281] width 70 height 6
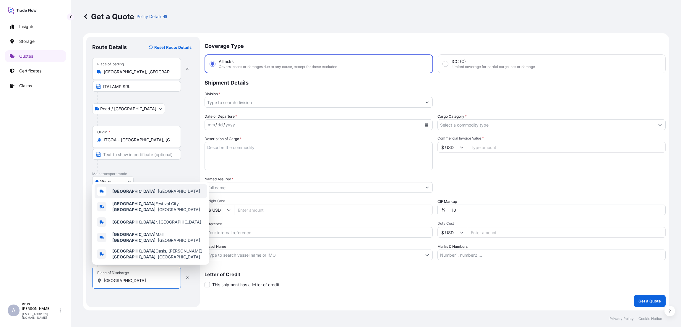
click at [113, 194] on b "[GEOGRAPHIC_DATA]" at bounding box center [133, 191] width 43 height 5
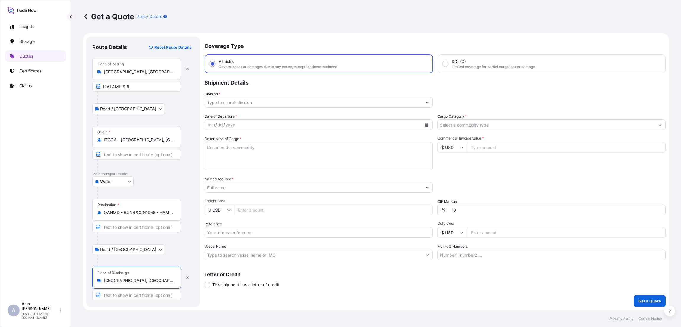
type input "[GEOGRAPHIC_DATA], [GEOGRAPHIC_DATA]"
click at [127, 296] on input "Text to appear on certificate" at bounding box center [136, 295] width 89 height 11
type input "ABENSAL LIGHTING"
click at [372, 103] on input "Division *" at bounding box center [313, 102] width 217 height 11
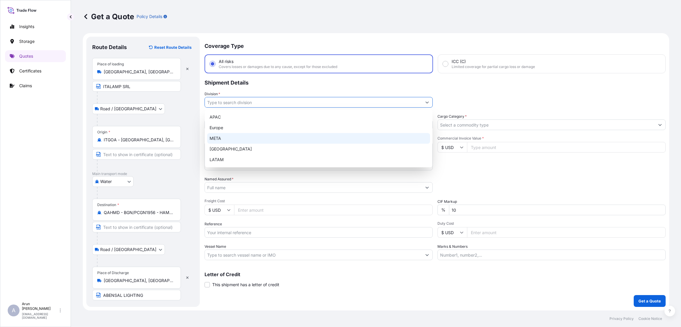
click at [347, 138] on div "META" at bounding box center [318, 138] width 223 height 11
type input "META"
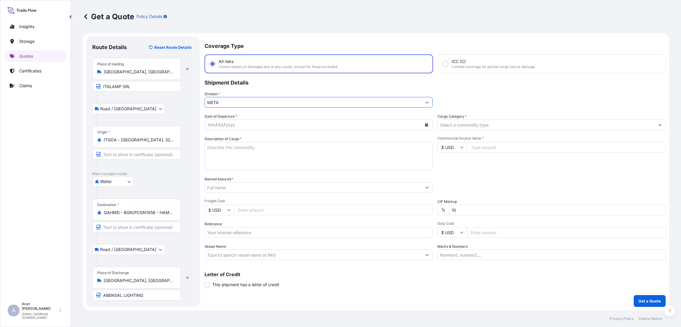
click at [494, 123] on input "Cargo Category *" at bounding box center [546, 124] width 217 height 11
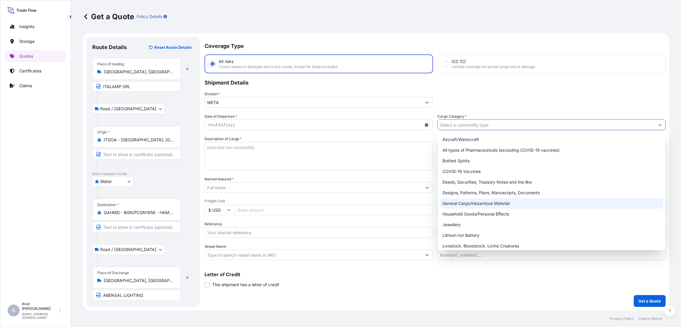
click at [489, 202] on div "General Cargo/Hazardous Material" at bounding box center [551, 203] width 223 height 11
type input "General Cargo/Hazardous Material"
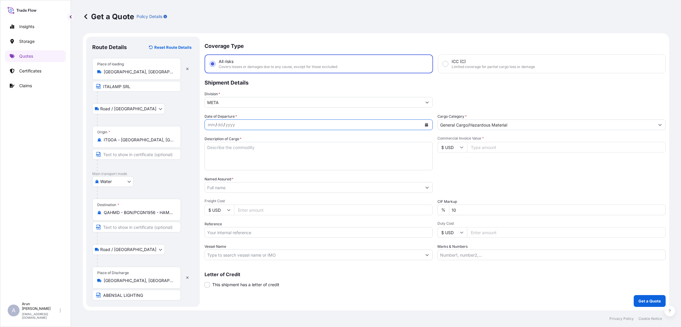
click at [426, 123] on icon "Calendar" at bounding box center [426, 125] width 3 height 4
click at [227, 163] on div "1" at bounding box center [226, 163] width 11 height 11
click at [243, 148] on textarea "Description of Cargo *" at bounding box center [319, 156] width 228 height 28
type textarea "HANGING LAMP"
click at [488, 147] on input "Commercial Invoice Value *" at bounding box center [566, 147] width 199 height 11
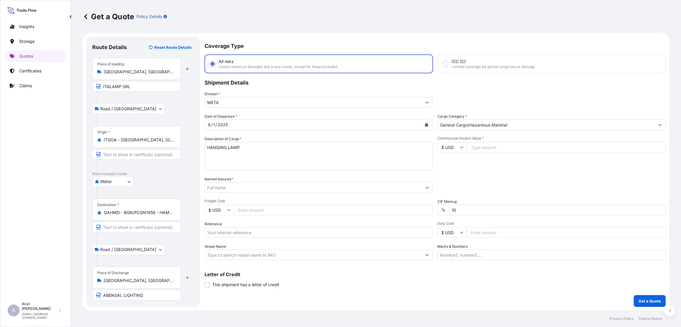
click at [460, 147] on icon at bounding box center [462, 148] width 4 height 4
click at [451, 169] on div "€ EUR" at bounding box center [452, 162] width 25 height 11
type input "€ EUR"
click at [484, 147] on input "Commercial Invoice Value *" at bounding box center [566, 147] width 199 height 11
type input "10000"
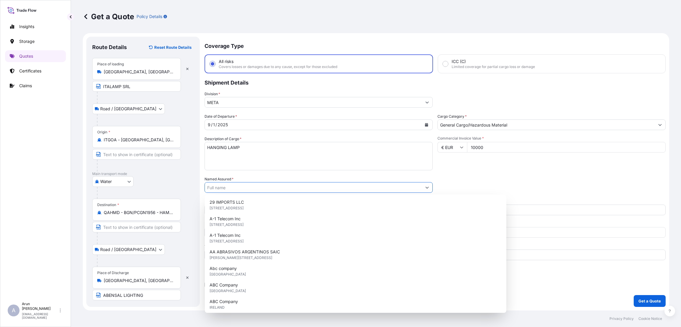
click at [266, 185] on input "Named Assured *" at bounding box center [313, 187] width 217 height 11
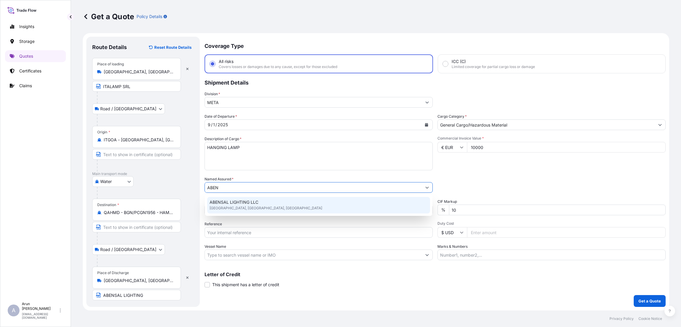
click at [271, 201] on div "ABENSAL LIGHTING LLC [GEOGRAPHIC_DATA], [GEOGRAPHIC_DATA], [GEOGRAPHIC_DATA]" at bounding box center [318, 205] width 223 height 17
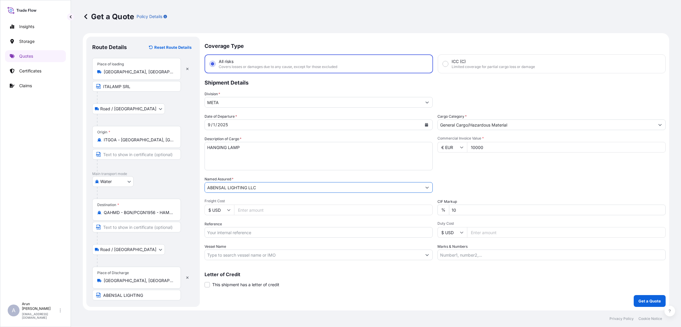
type input "ABENSAL LIGHTING LLC"
click at [145, 296] on input "ABENSAL LIGHTING" at bounding box center [136, 295] width 89 height 11
type input "ABENSAL LIGHTING LLC"
drag, startPoint x: 454, startPoint y: 209, endPoint x: 457, endPoint y: 225, distance: 16.2
click at [455, 209] on input "10" at bounding box center [557, 210] width 217 height 11
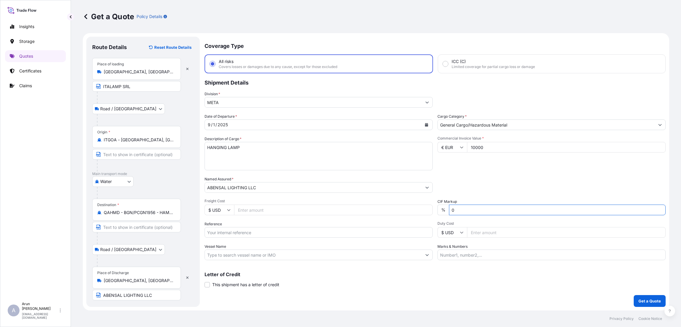
type input "0"
click at [274, 210] on input "Freight Cost" at bounding box center [333, 210] width 199 height 11
type input "330"
click at [229, 208] on icon at bounding box center [229, 210] width 4 height 4
click at [222, 231] on div "€ EUR" at bounding box center [219, 225] width 25 height 11
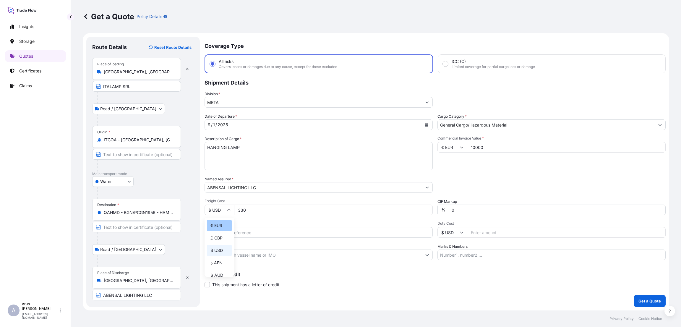
type input "€ EUR"
click at [222, 231] on input "Reference" at bounding box center [319, 232] width 228 height 11
type input "01/2025/101811"
click at [470, 255] on input "Marks & Numbers" at bounding box center [552, 255] width 228 height 11
type input "INVOICE NUMBER:83 DATE:[DATE]"
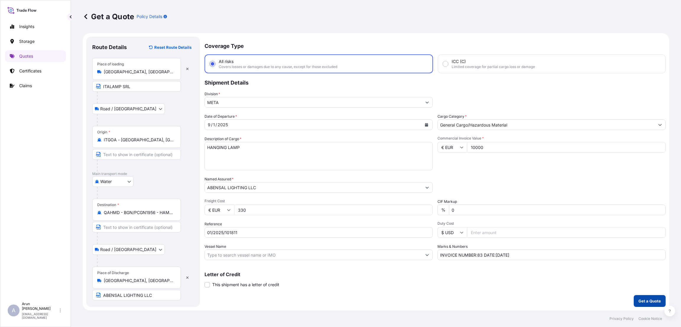
click at [646, 300] on p "Get a Quote" at bounding box center [650, 301] width 22 height 6
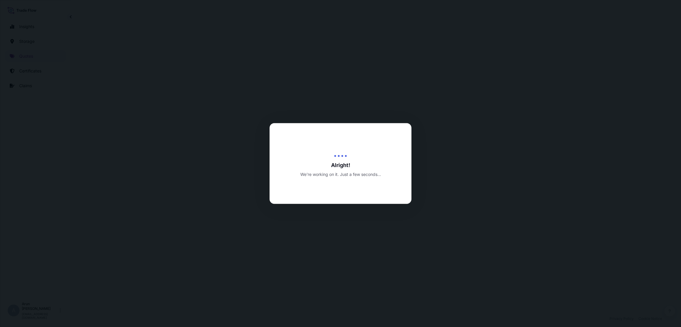
select select "Road / [GEOGRAPHIC_DATA]"
select select "Water"
select select "Road / [GEOGRAPHIC_DATA]"
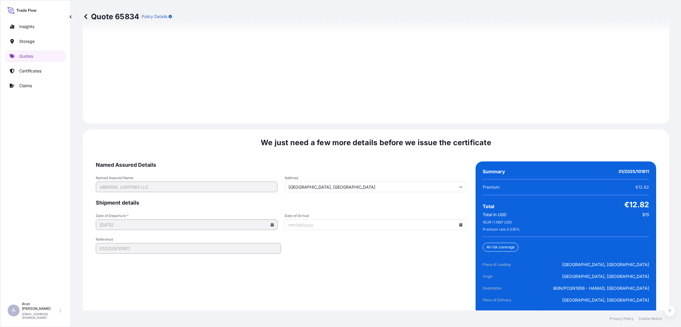
scroll to position [873, 0]
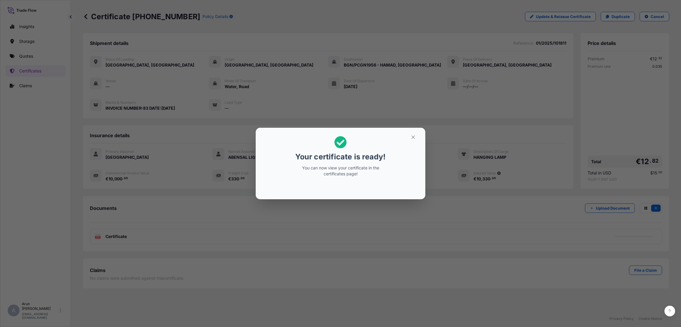
click at [415, 131] on section "Your certificate is ready! You can now view your certificate in the certificate…" at bounding box center [341, 164] width 170 height 72
click at [415, 135] on icon "button" at bounding box center [413, 137] width 5 height 5
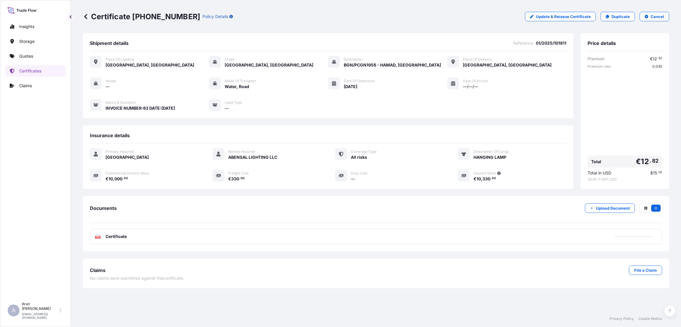
click at [200, 240] on div "PDF Certificate" at bounding box center [376, 236] width 573 height 15
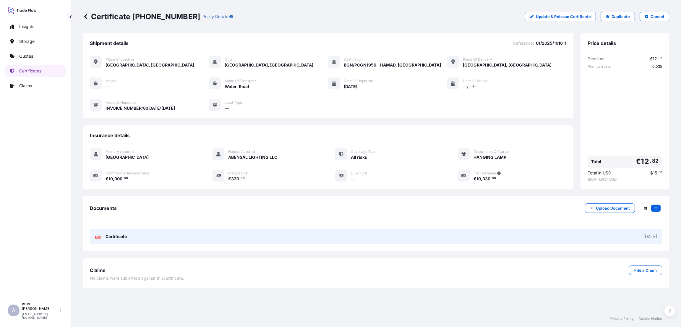
click at [150, 237] on link "PDF Certificate [DATE]" at bounding box center [376, 236] width 573 height 15
